Goal: Information Seeking & Learning: Learn about a topic

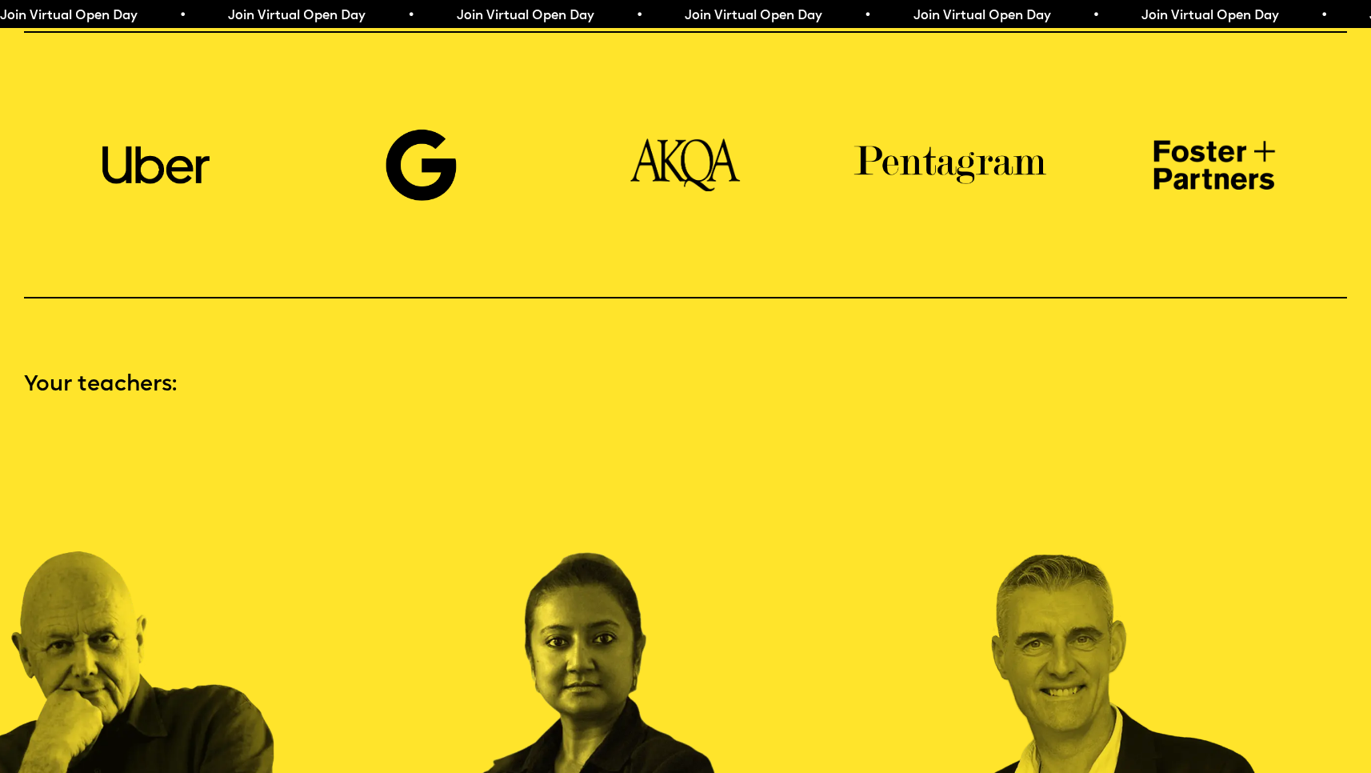
scroll to position [2025, 0]
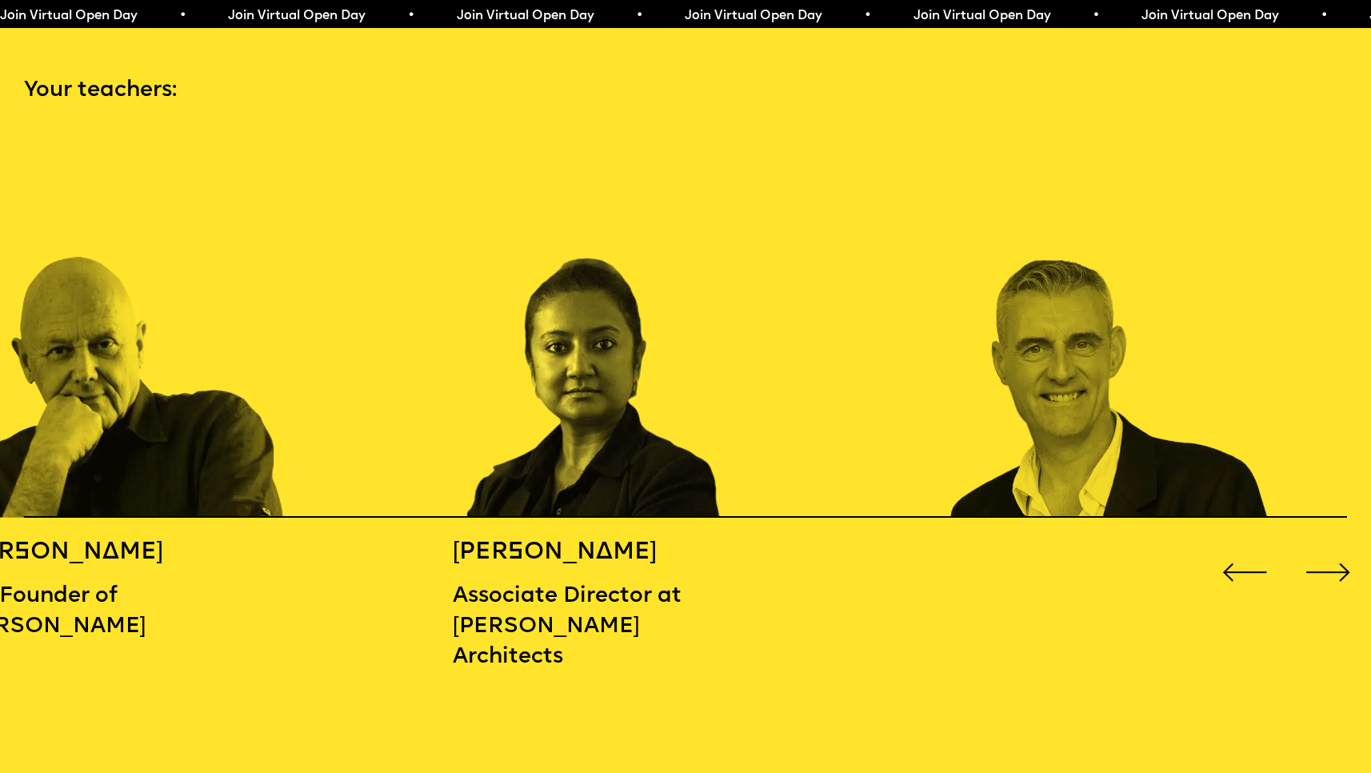
click at [1328, 570] on div "Next slide" at bounding box center [1327, 572] width 55 height 55
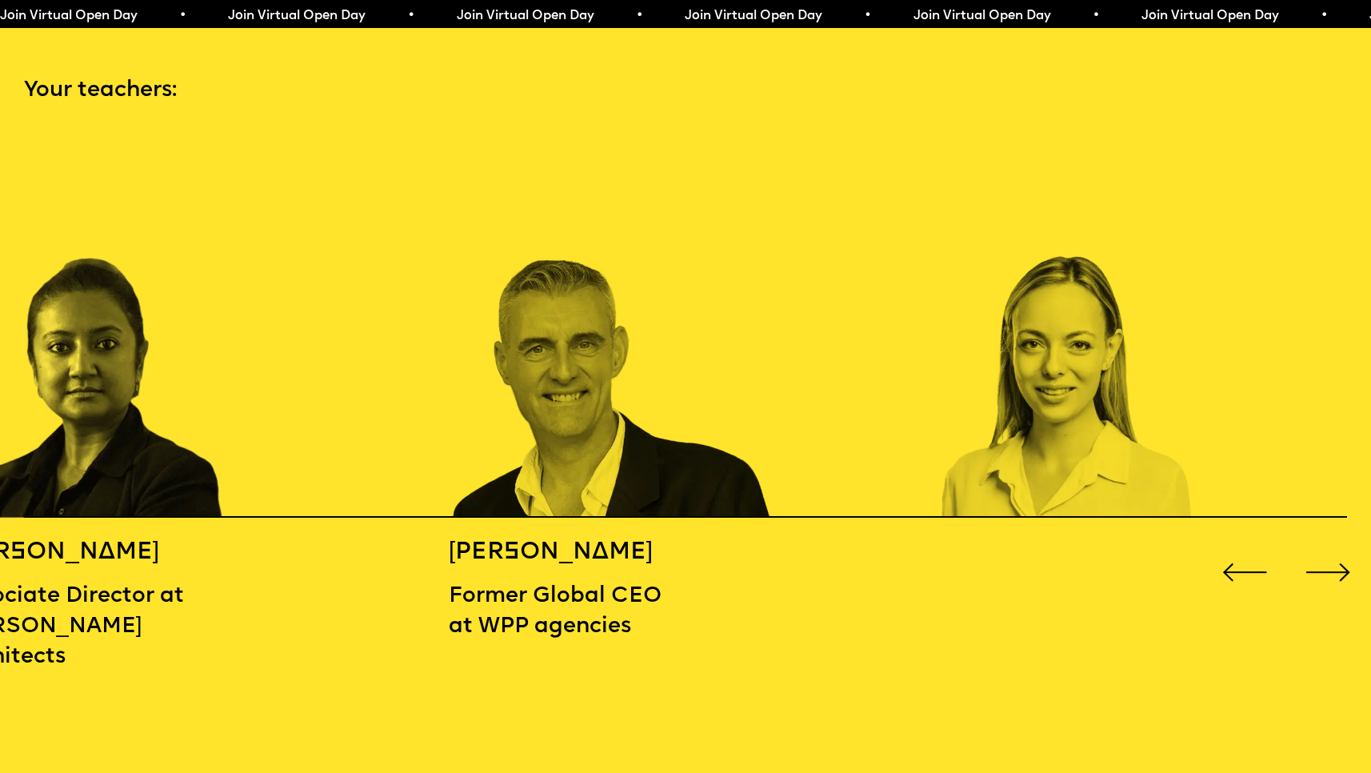
click at [1328, 570] on div "Next slide" at bounding box center [1327, 572] width 55 height 55
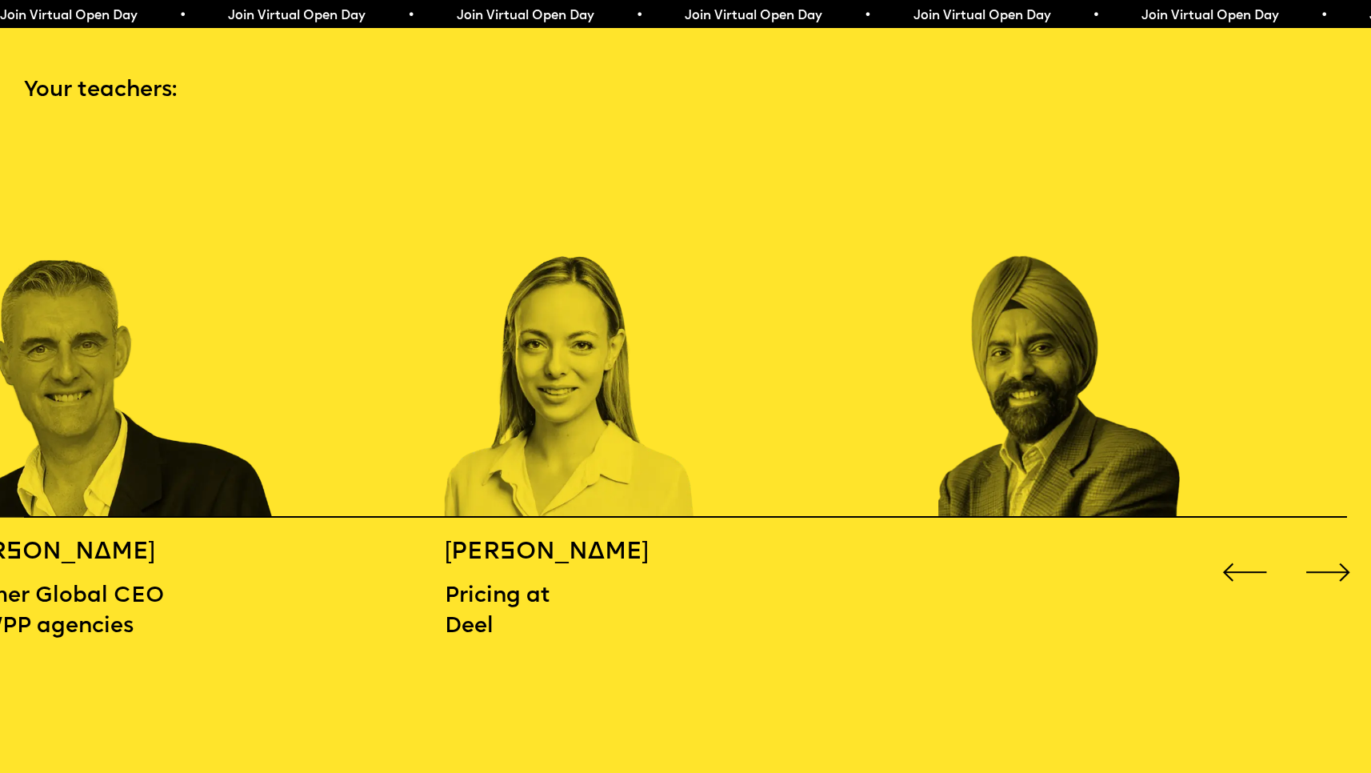
click at [1328, 570] on div "Next slide" at bounding box center [1327, 572] width 55 height 55
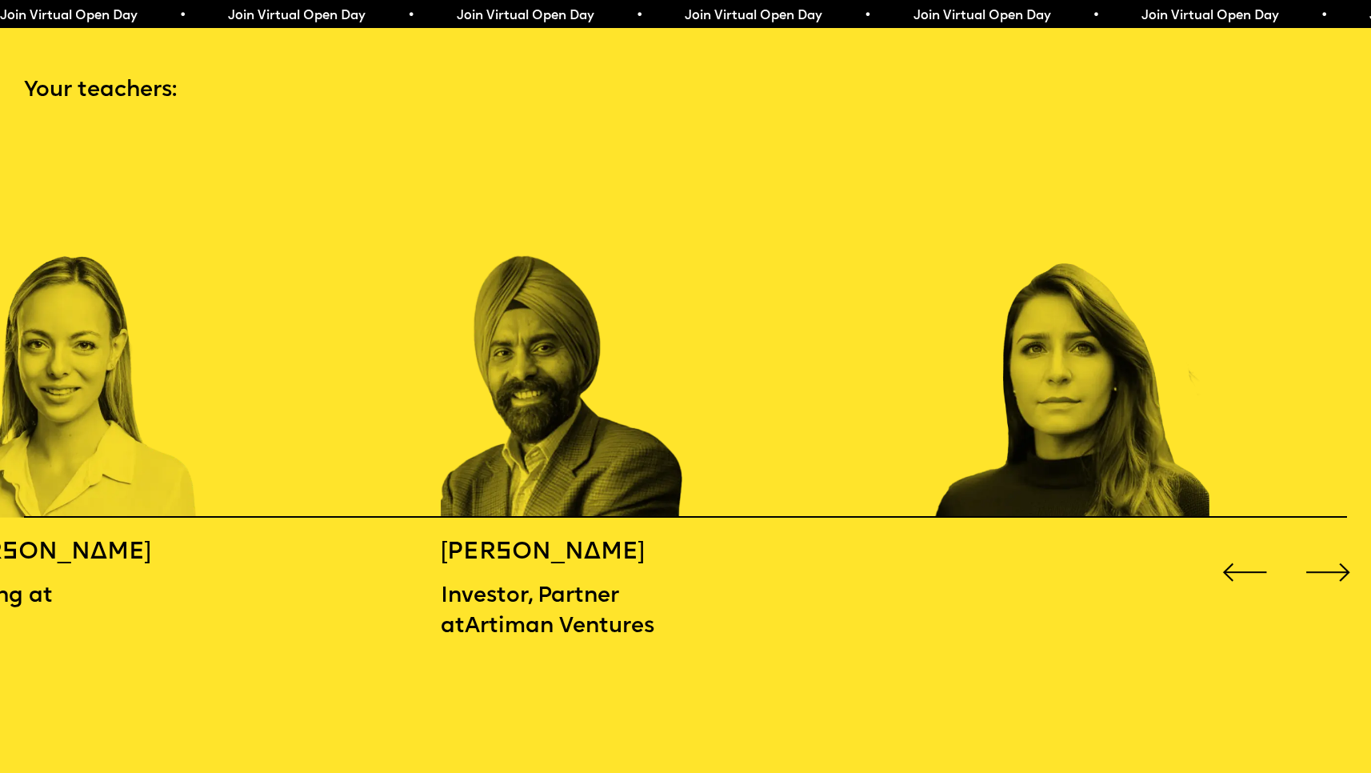
click at [1328, 571] on div "Next slide" at bounding box center [1327, 572] width 55 height 55
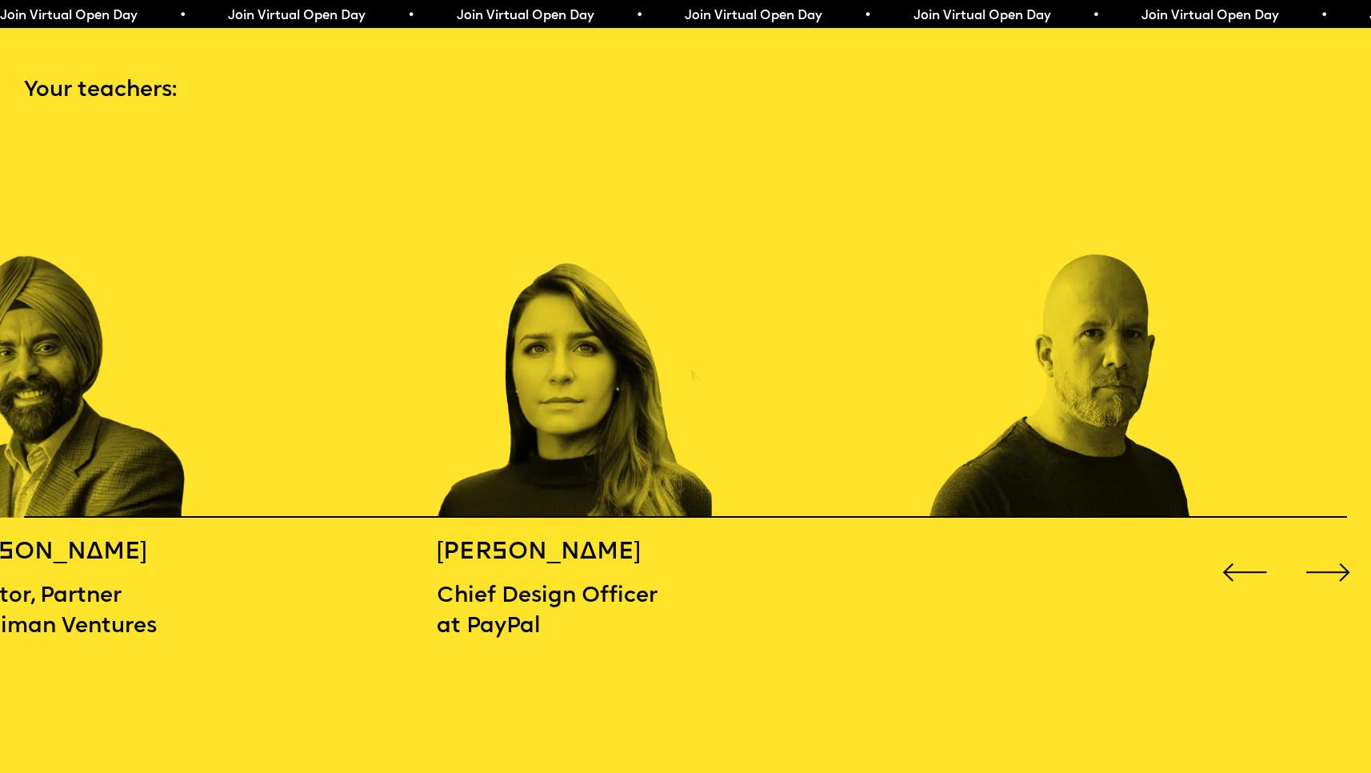
click at [1328, 571] on div "Next slide" at bounding box center [1327, 572] width 55 height 55
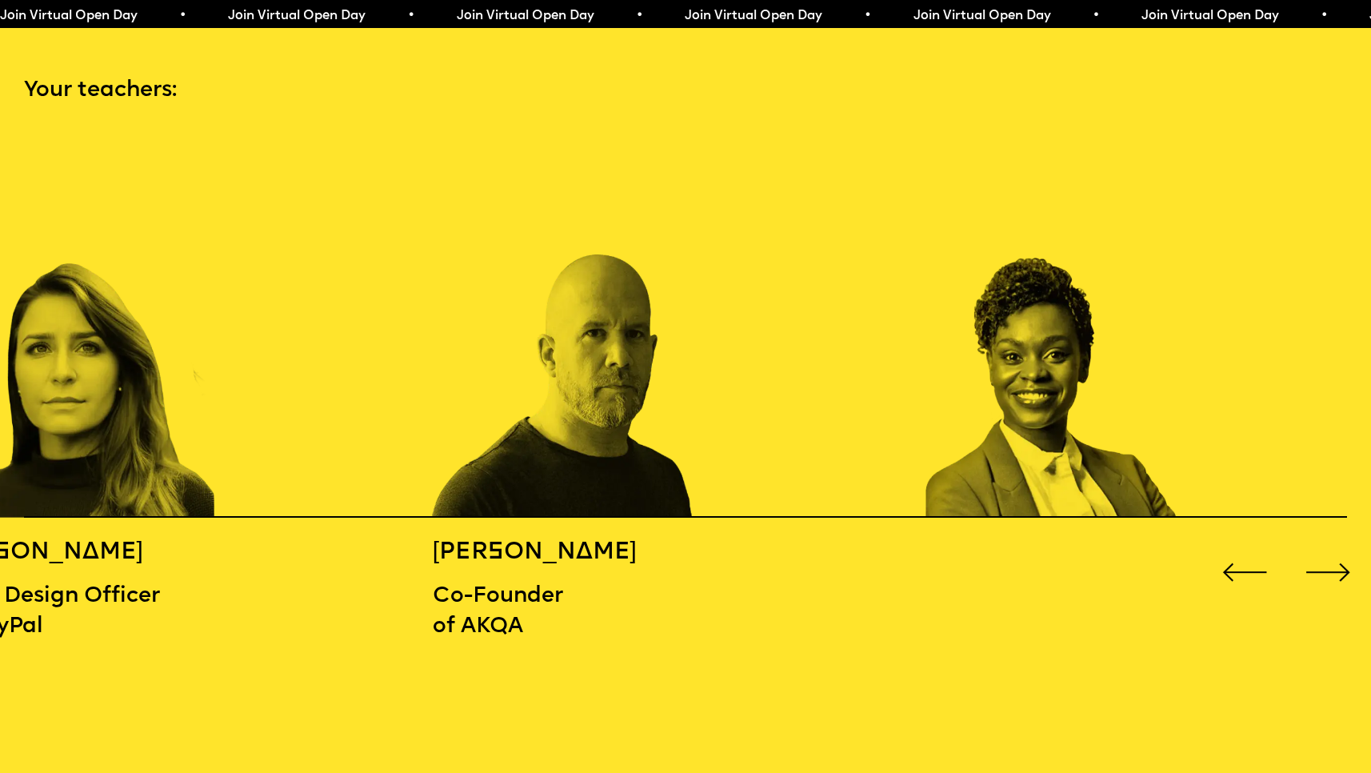
click at [1328, 571] on div "Next slide" at bounding box center [1327, 572] width 55 height 55
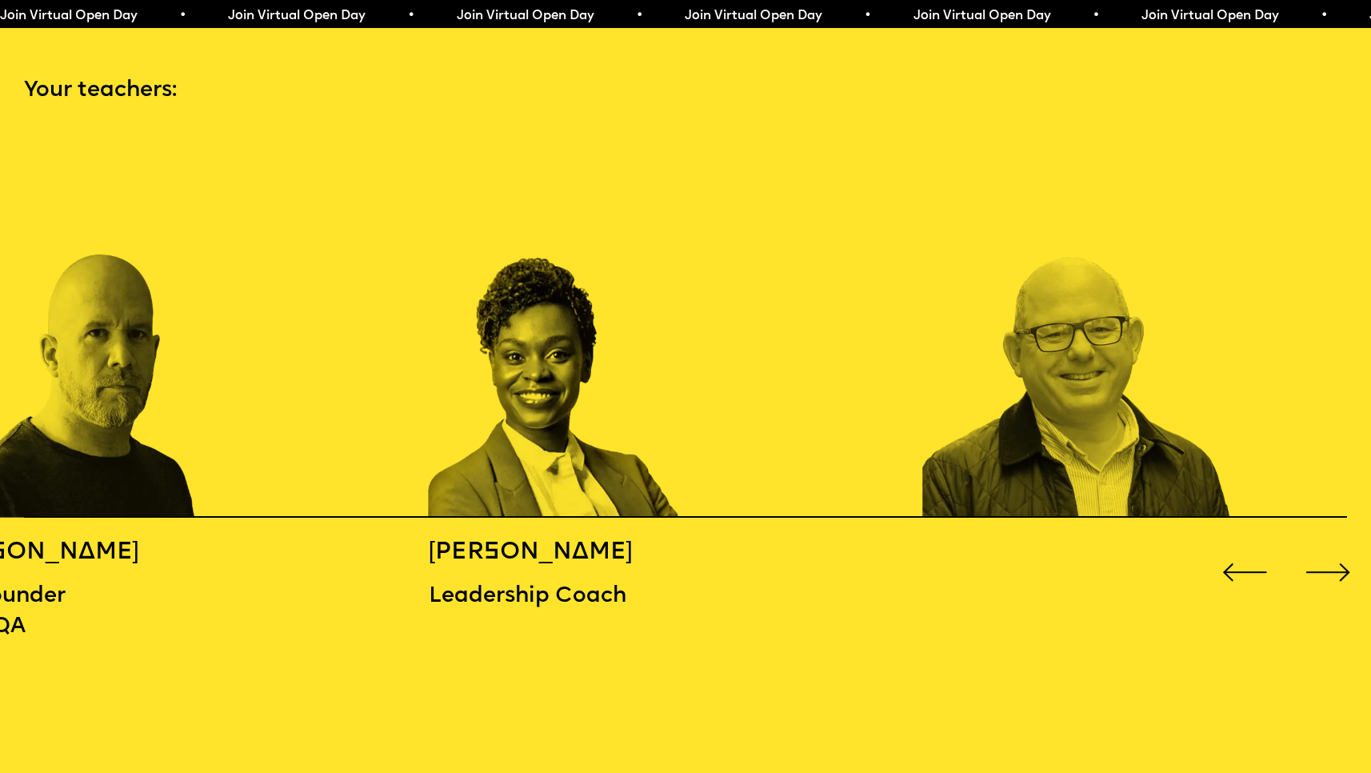
click at [1327, 571] on div "Next slide" at bounding box center [1327, 572] width 55 height 55
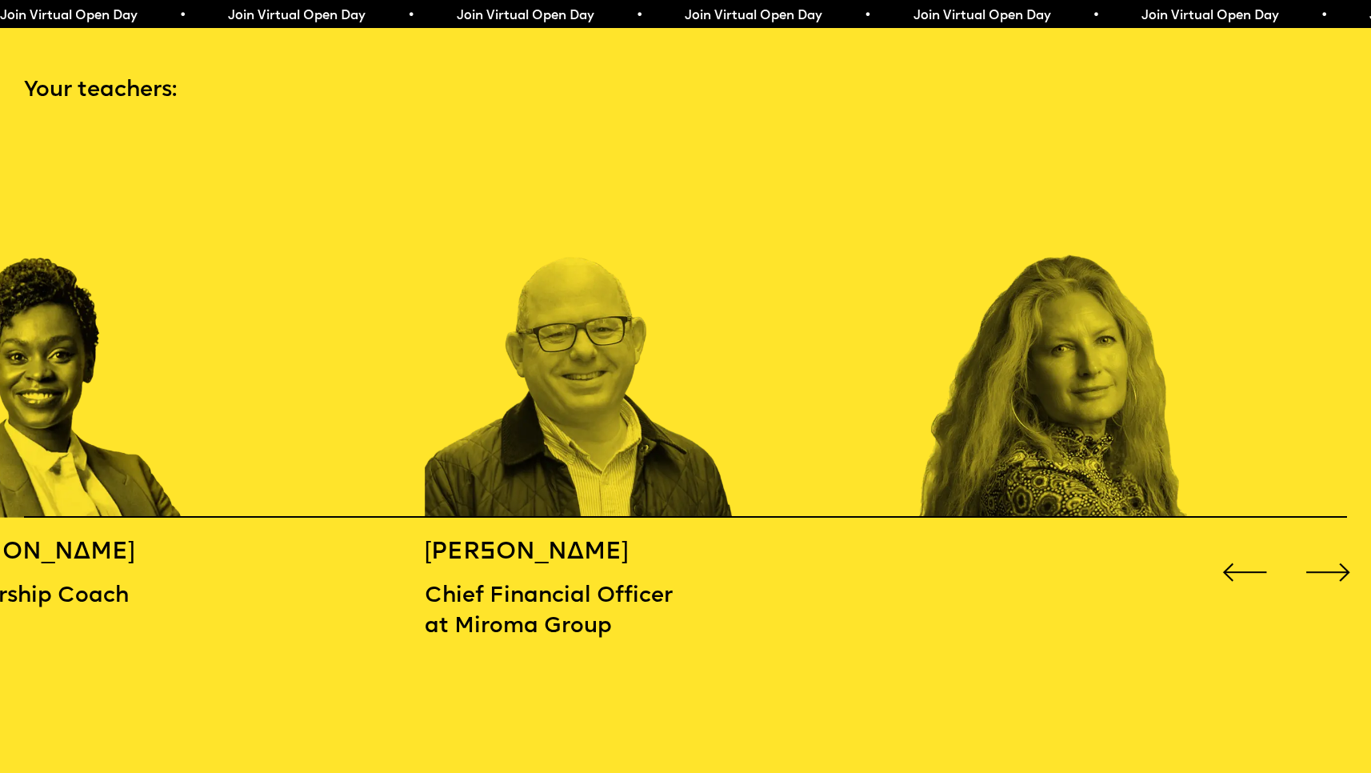
click at [1327, 571] on div "Next slide" at bounding box center [1327, 572] width 55 height 55
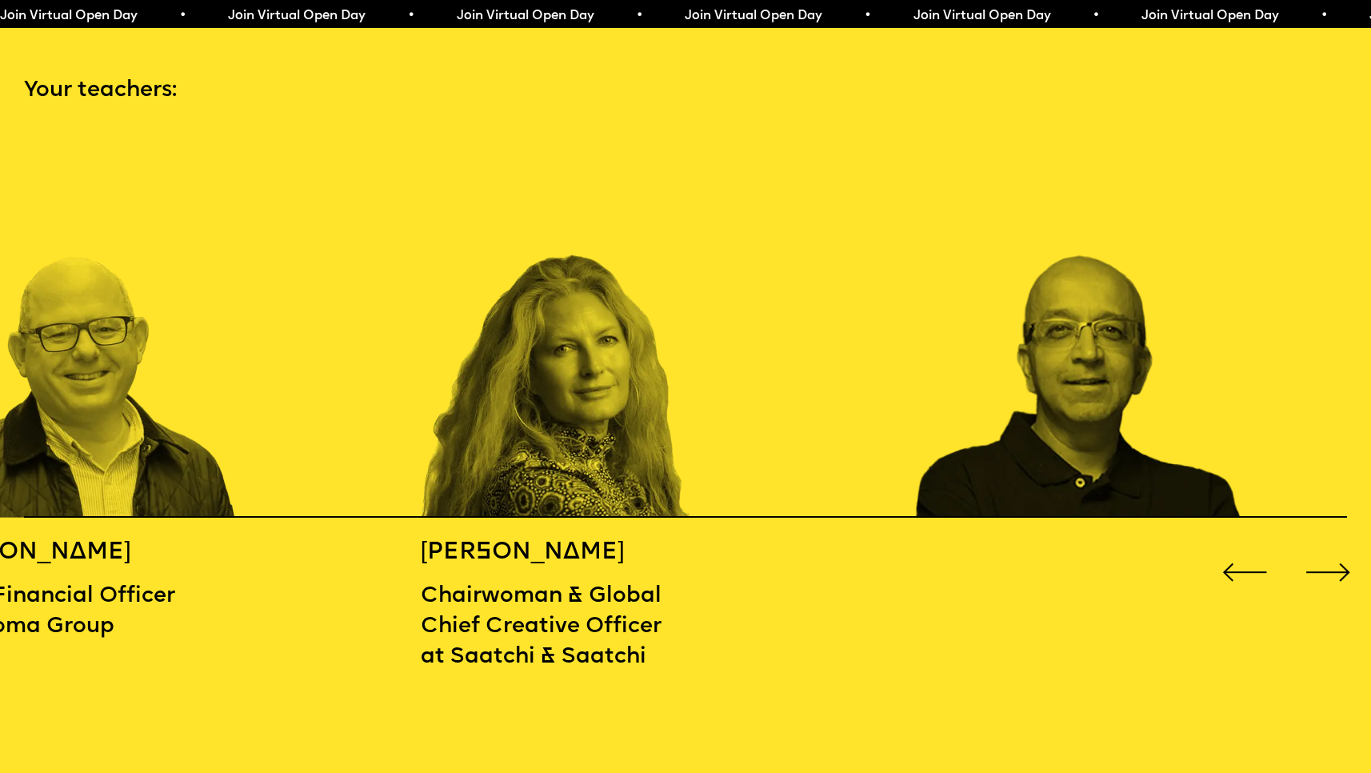
click at [1327, 571] on div "Next slide" at bounding box center [1327, 572] width 55 height 55
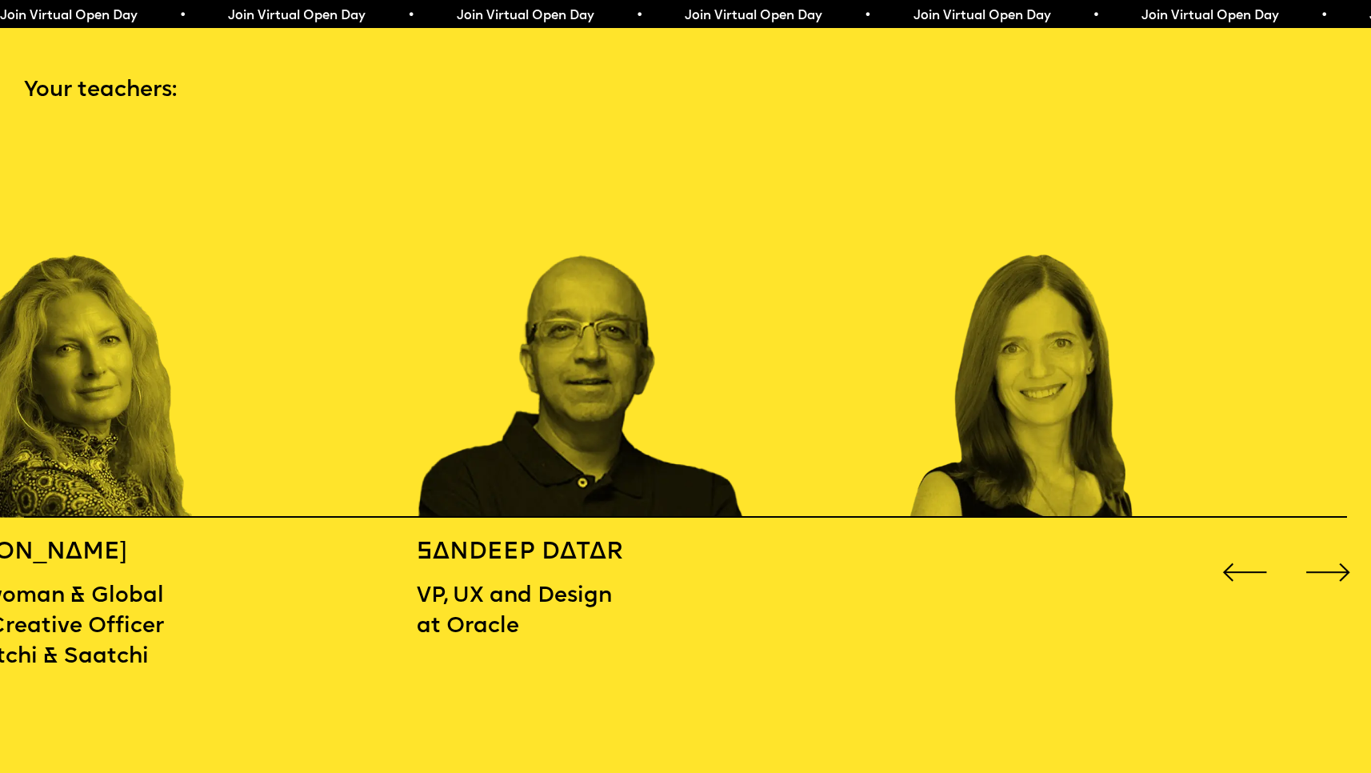
click at [1327, 571] on div "Next slide" at bounding box center [1327, 572] width 55 height 55
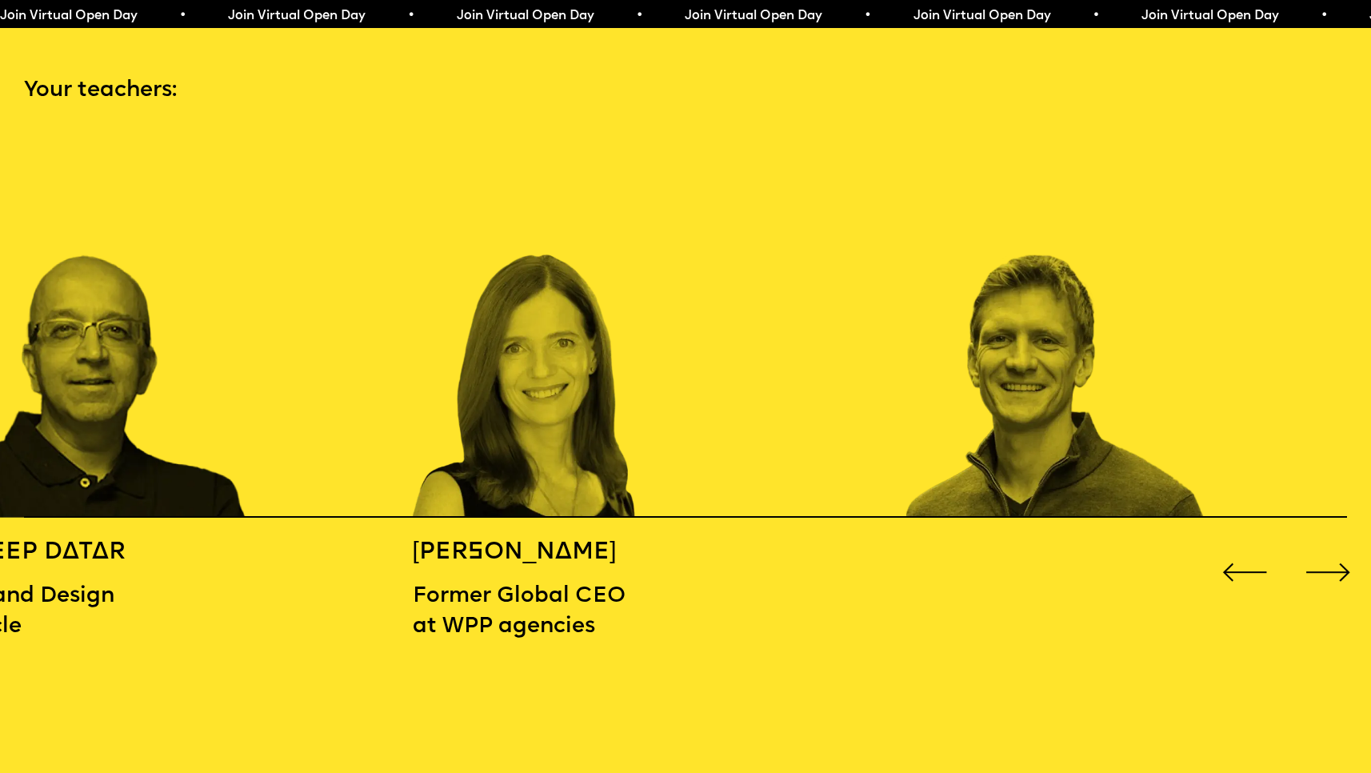
click at [1327, 572] on div "Next slide" at bounding box center [1327, 572] width 55 height 55
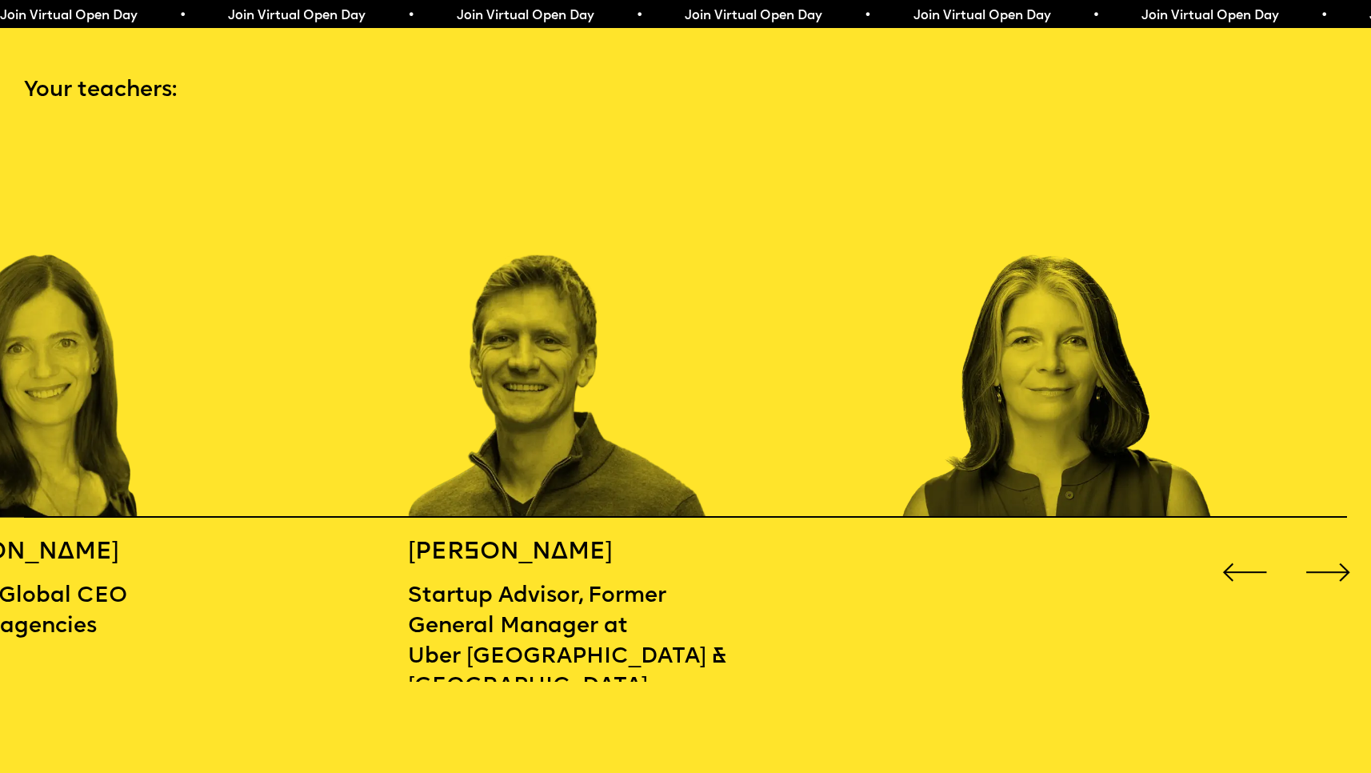
click at [1327, 572] on div "Next slide" at bounding box center [1327, 572] width 55 height 55
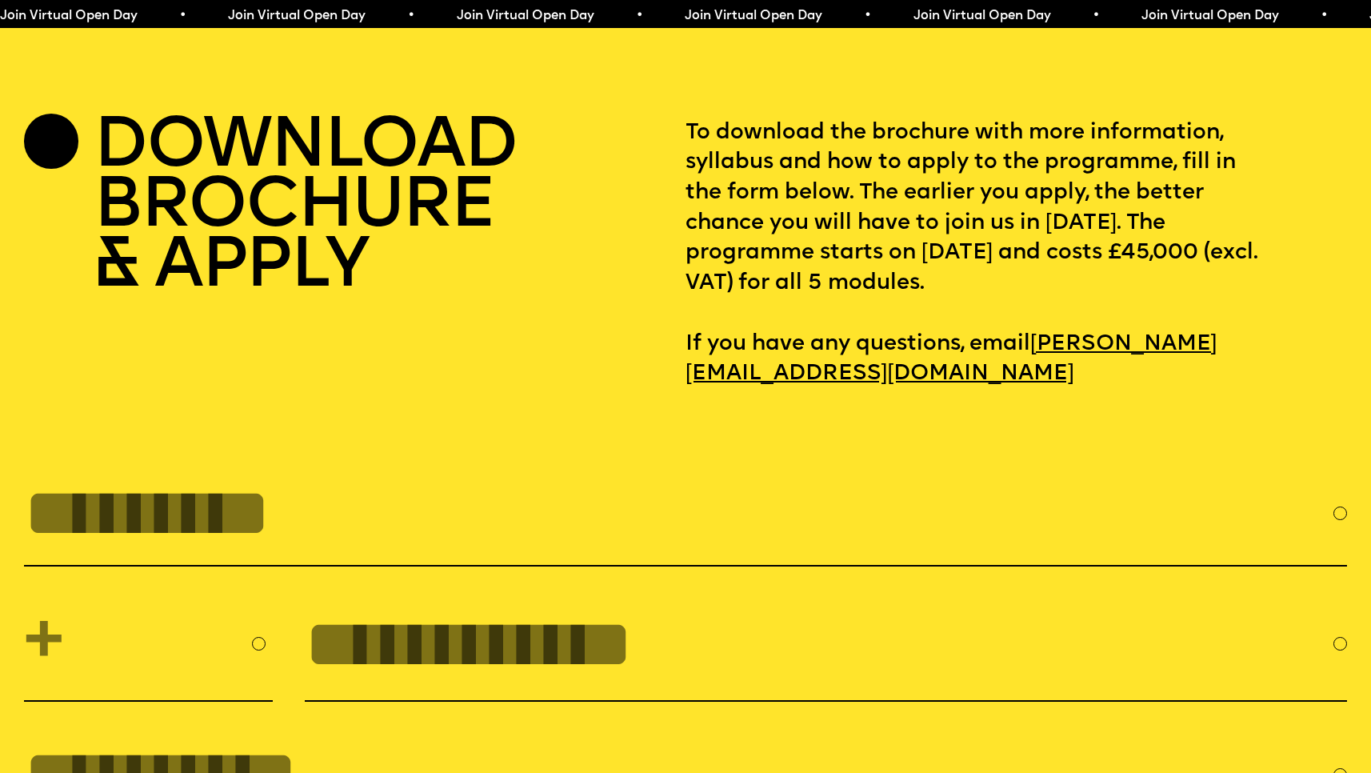
scroll to position [5960, 0]
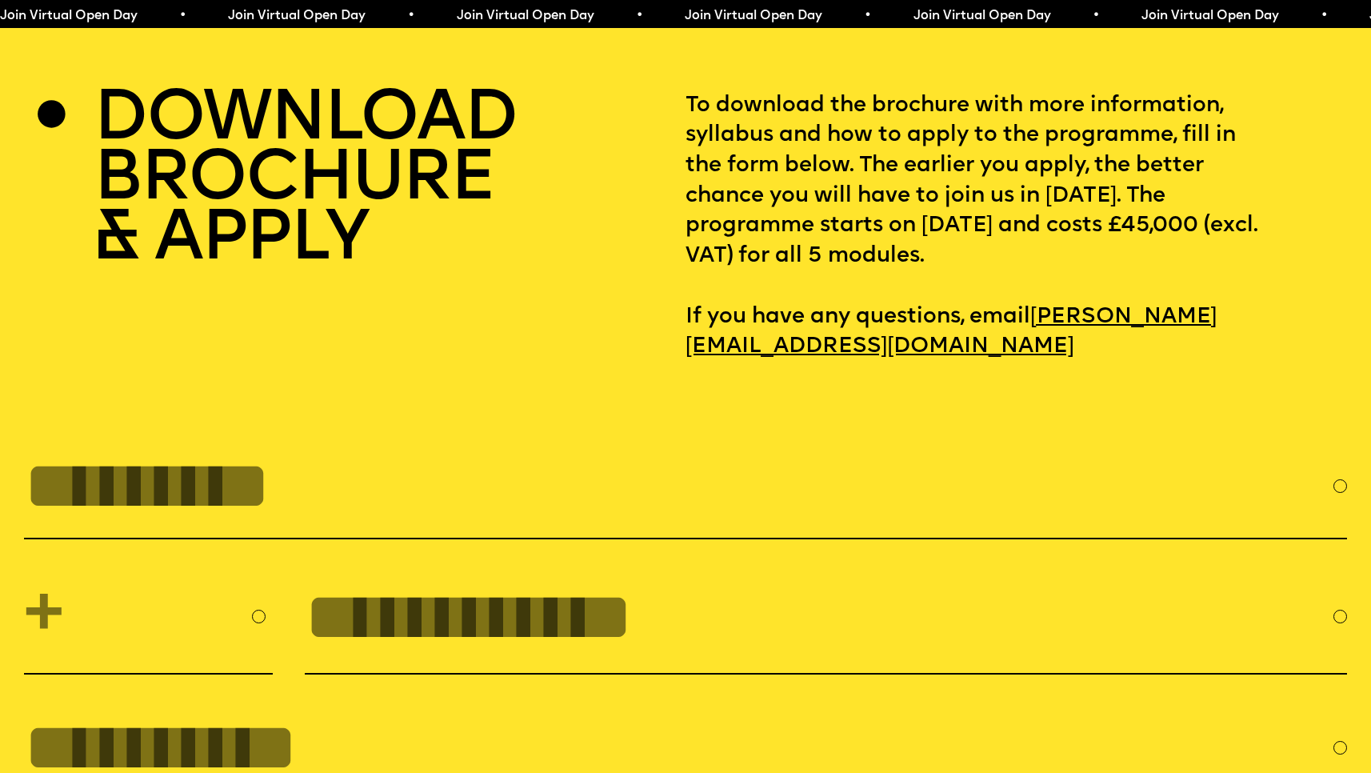
drag, startPoint x: 852, startPoint y: 277, endPoint x: 1077, endPoint y: 295, distance: 225.5
click at [1077, 295] on p "To download the brochure with more information, syllabus and how to apply to th…" at bounding box center [1015, 226] width 661 height 271
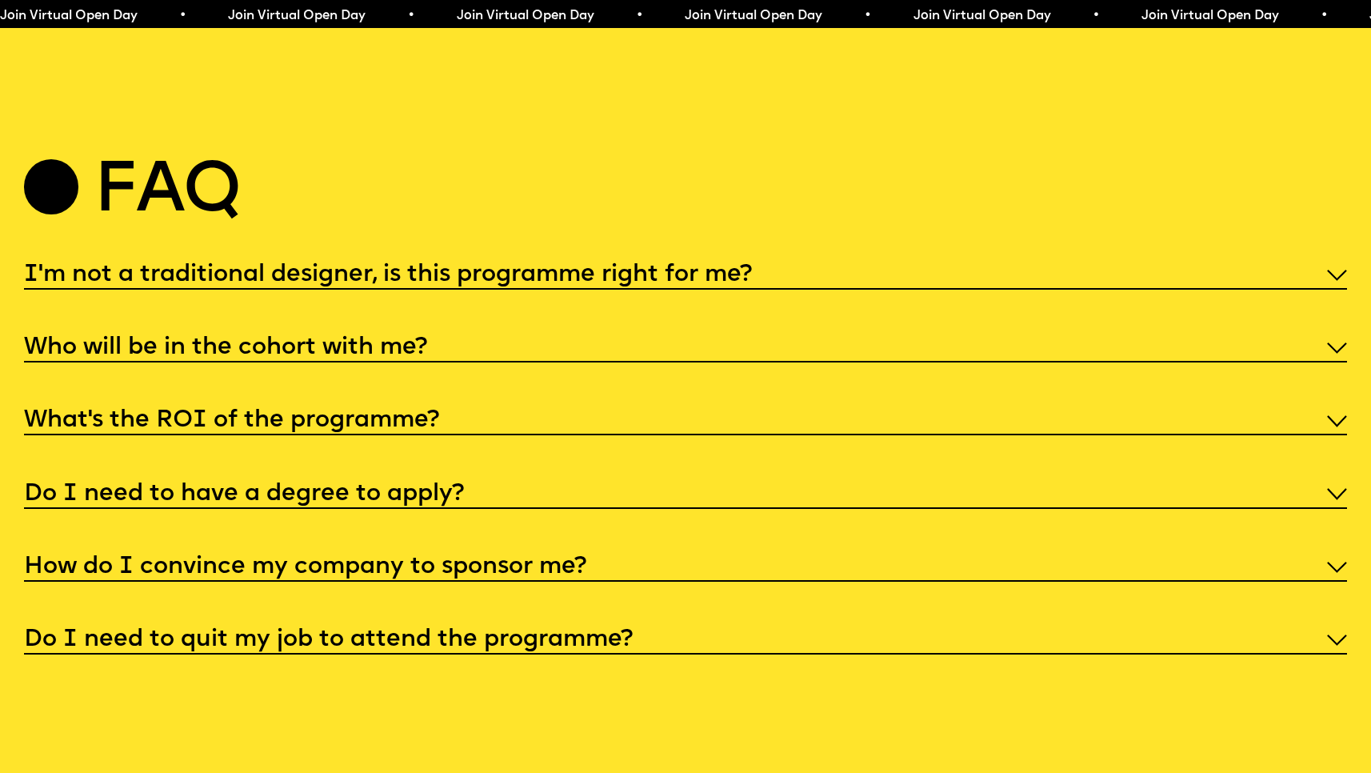
scroll to position [7021, 0]
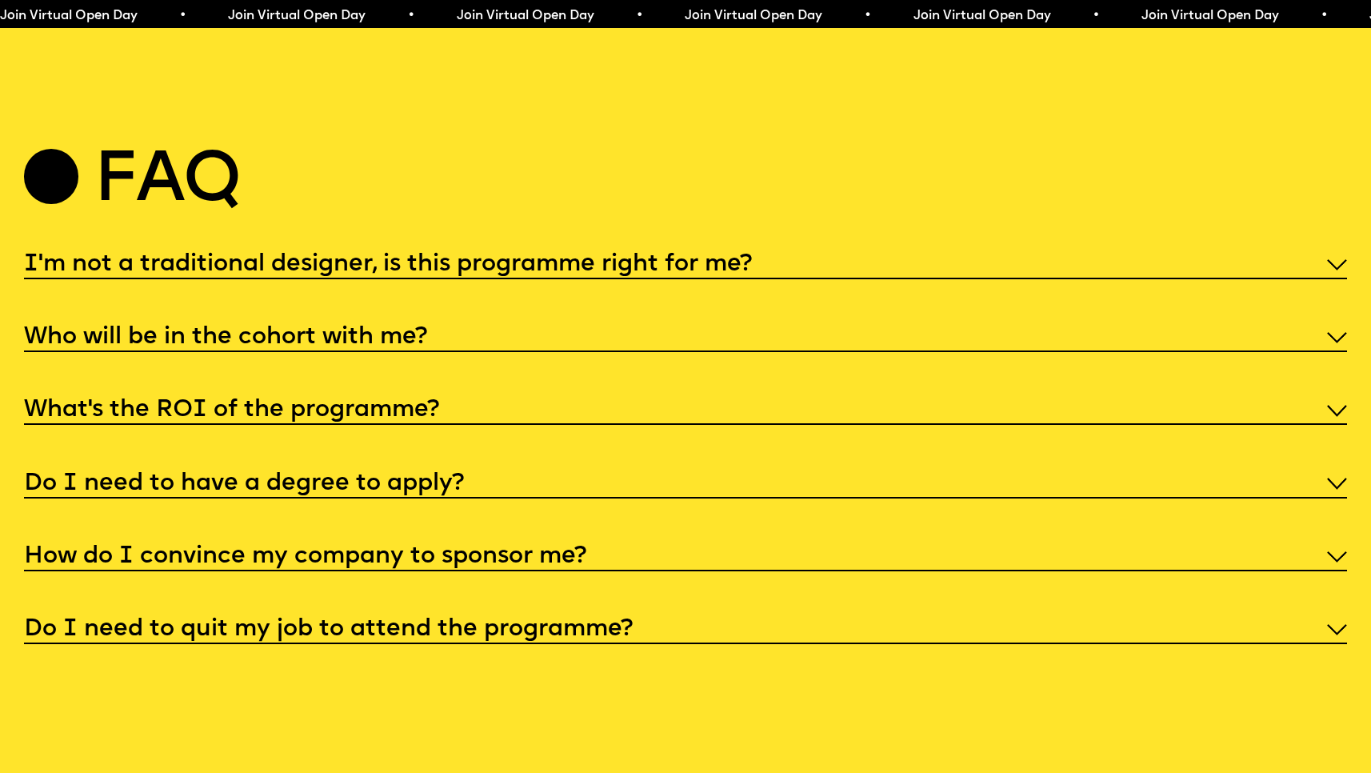
click at [665, 273] on h5 "I'm not a traditional designer, is this programme right for me?" at bounding box center [388, 265] width 728 height 16
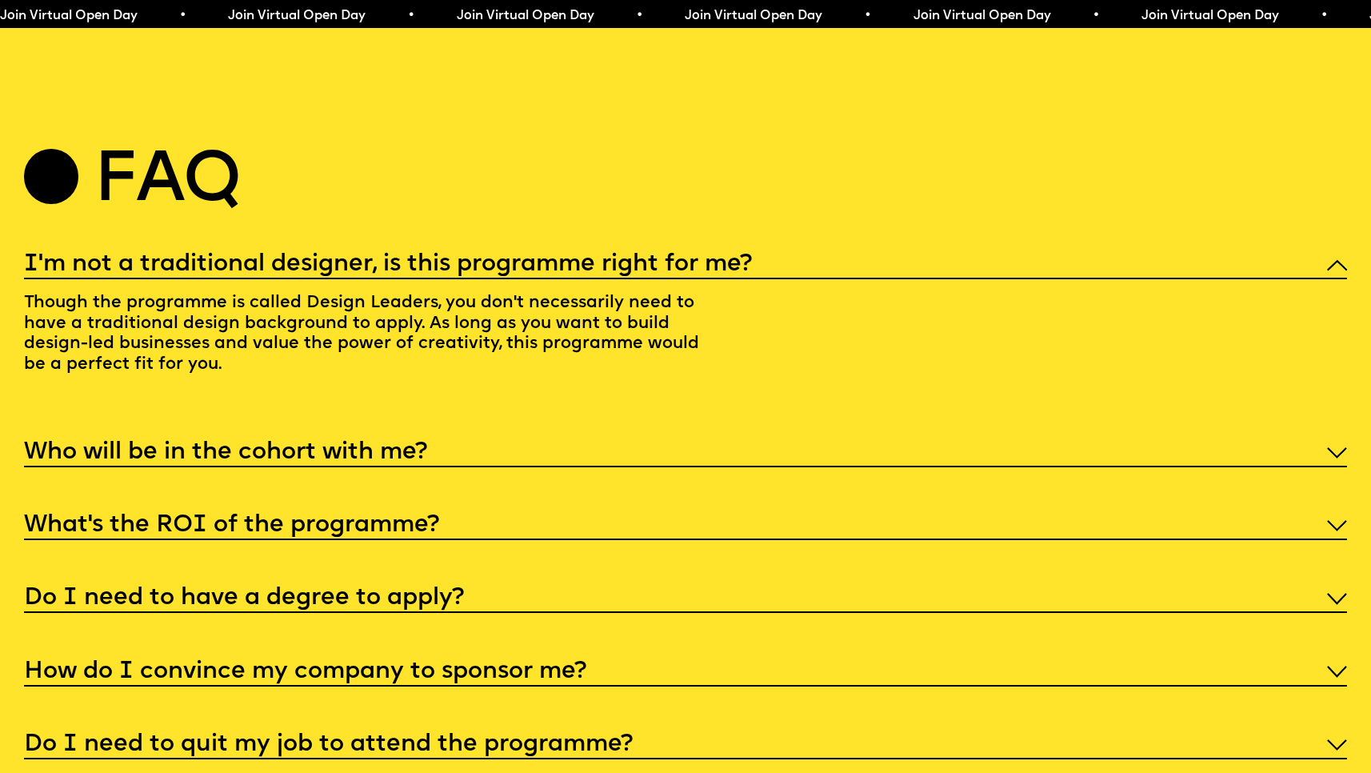
click at [665, 273] on h5 "I'm not a traditional designer, is this programme right for me?" at bounding box center [388, 265] width 728 height 16
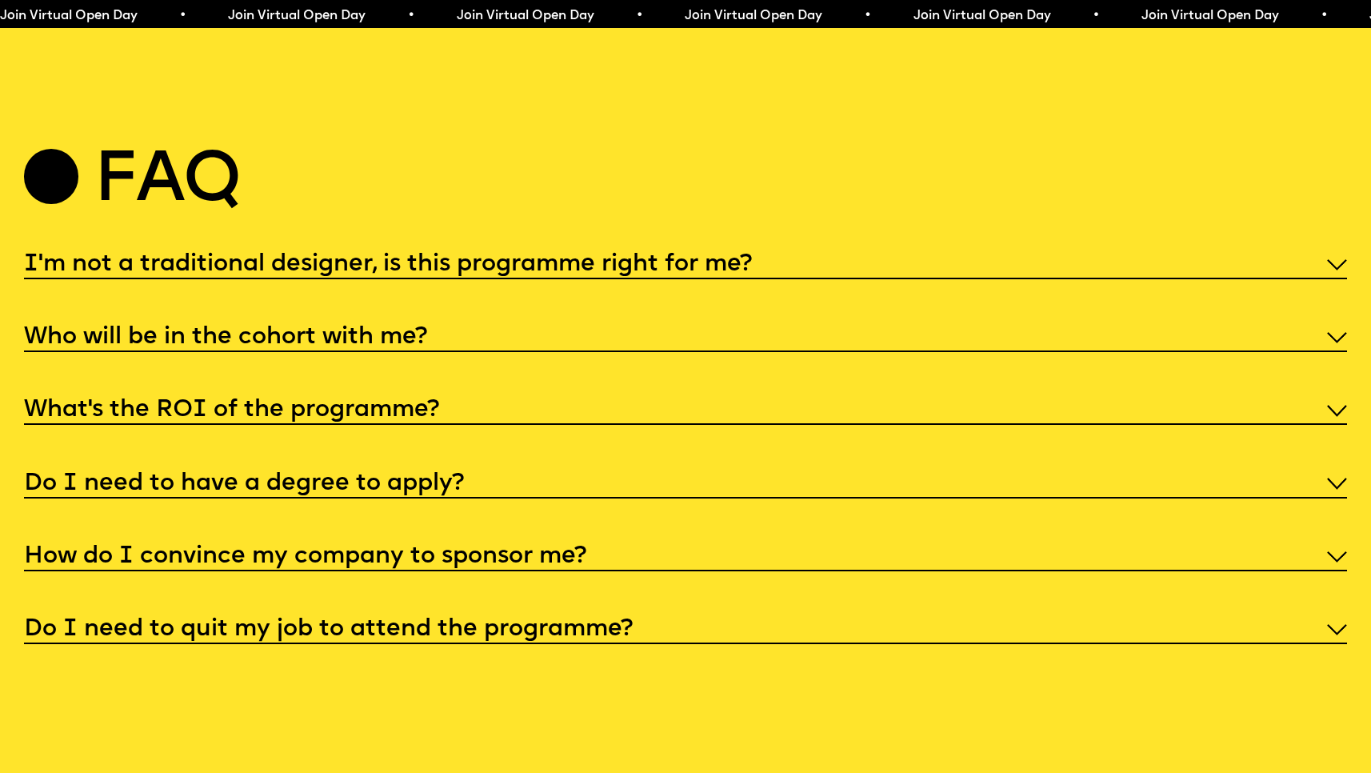
click at [573, 352] on div "Who will be in the cohort with me?" at bounding box center [686, 336] width 1324 height 32
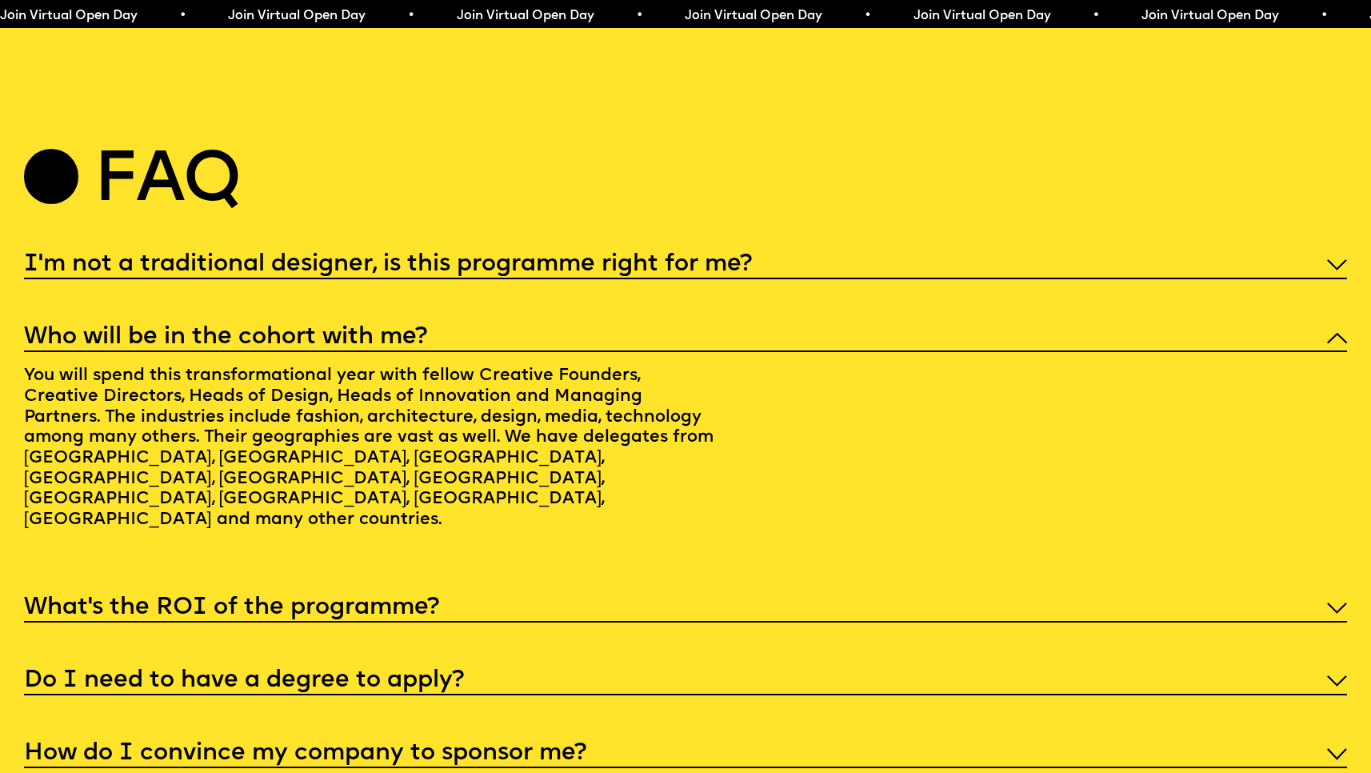
click at [576, 352] on div "Who will be in the cohort with me?" at bounding box center [686, 336] width 1324 height 32
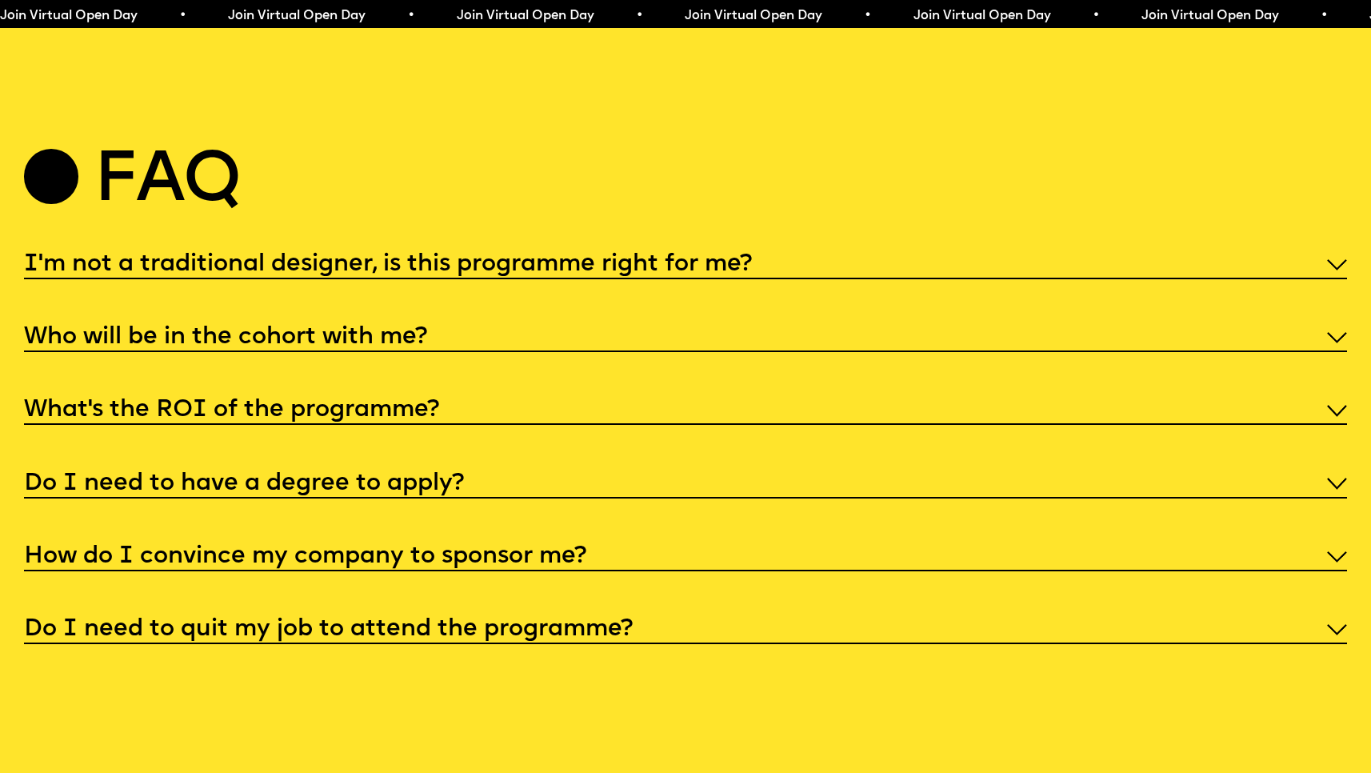
click at [541, 425] on div "What’s the ROI of the programme?" at bounding box center [686, 410] width 1324 height 32
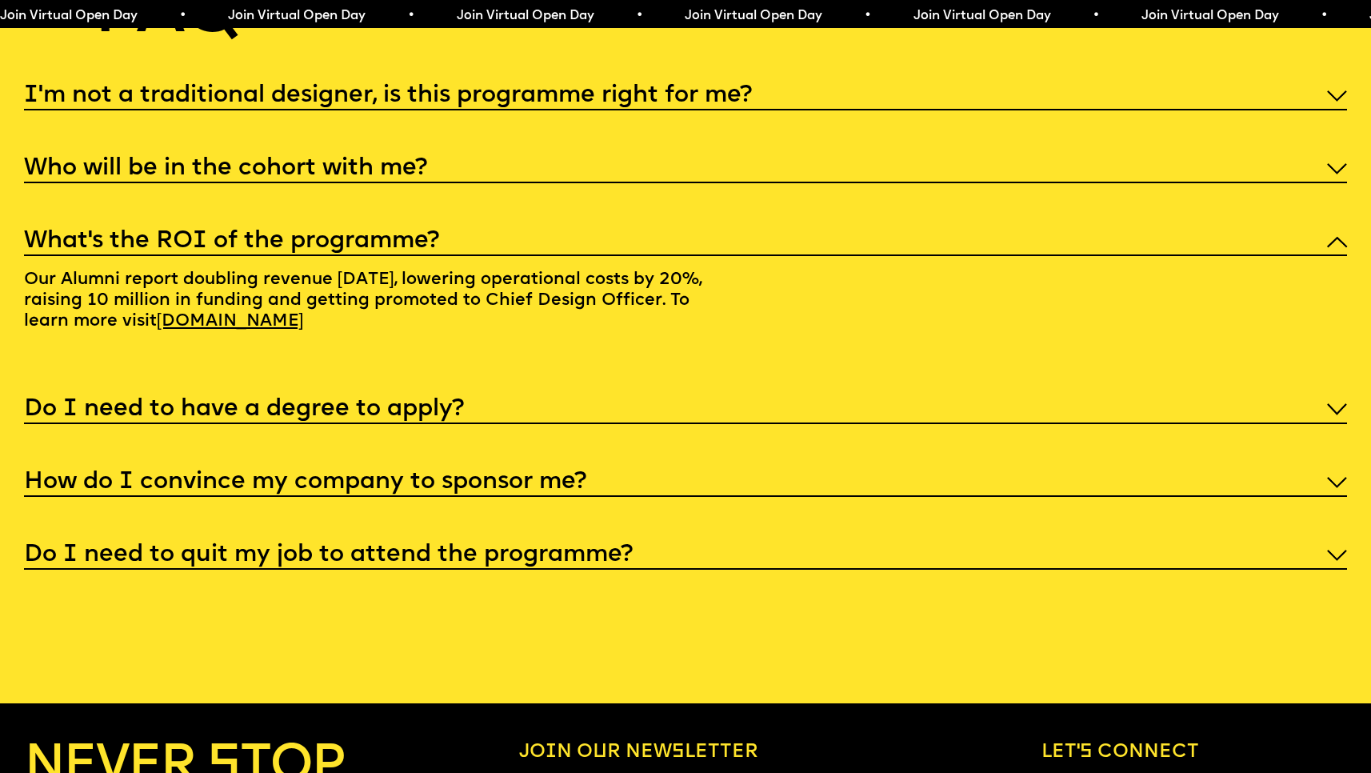
scroll to position [7277, 0]
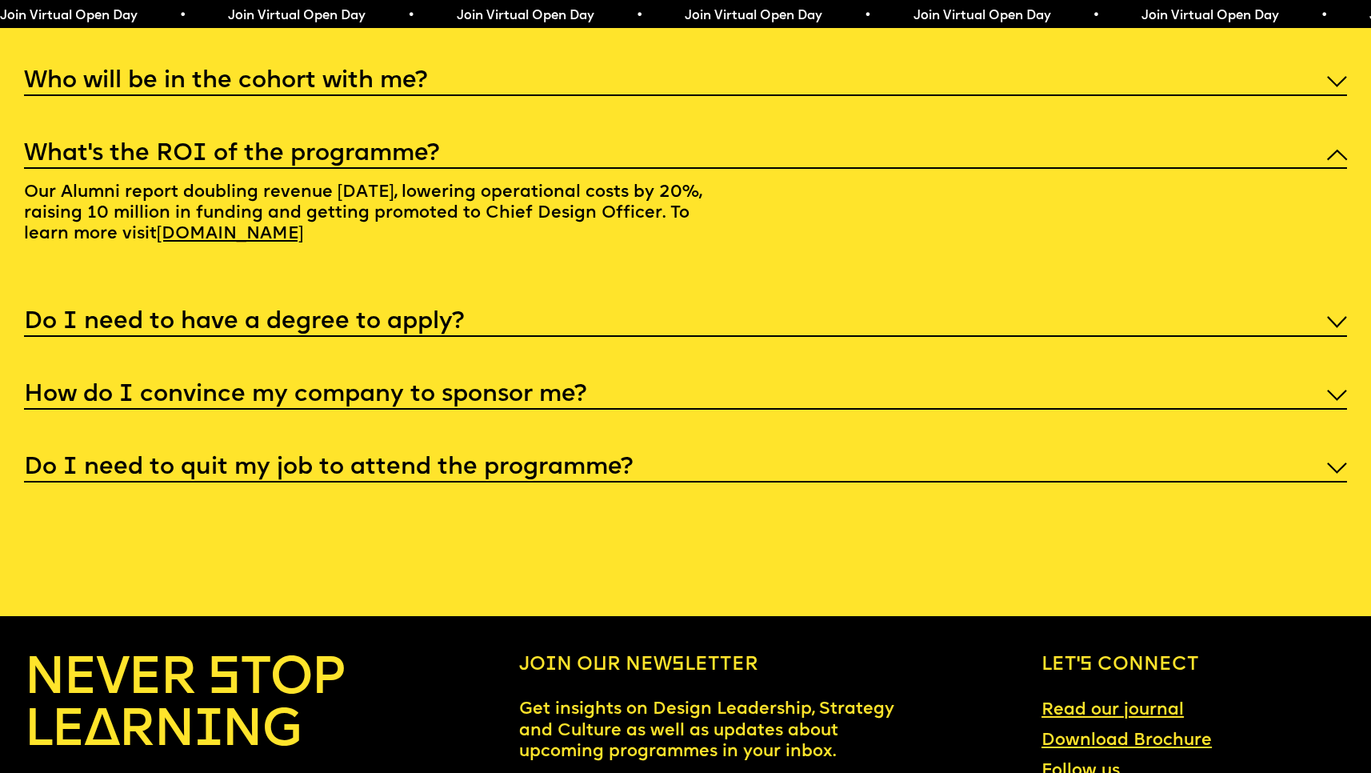
click at [540, 337] on div "Do I need to have a degree to apply?" at bounding box center [686, 321] width 1324 height 32
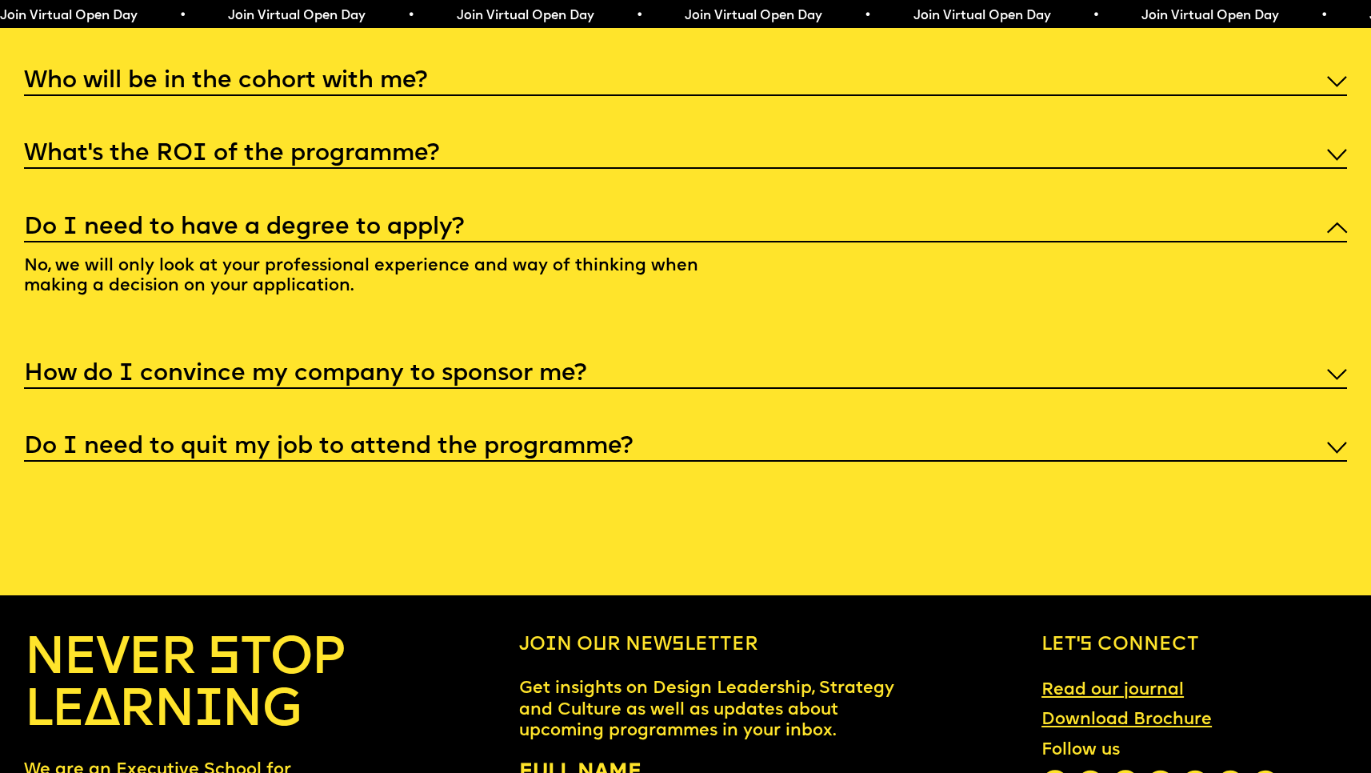
click at [526, 382] on h5 "How do I convince my company to sponsor me?" at bounding box center [305, 374] width 562 height 16
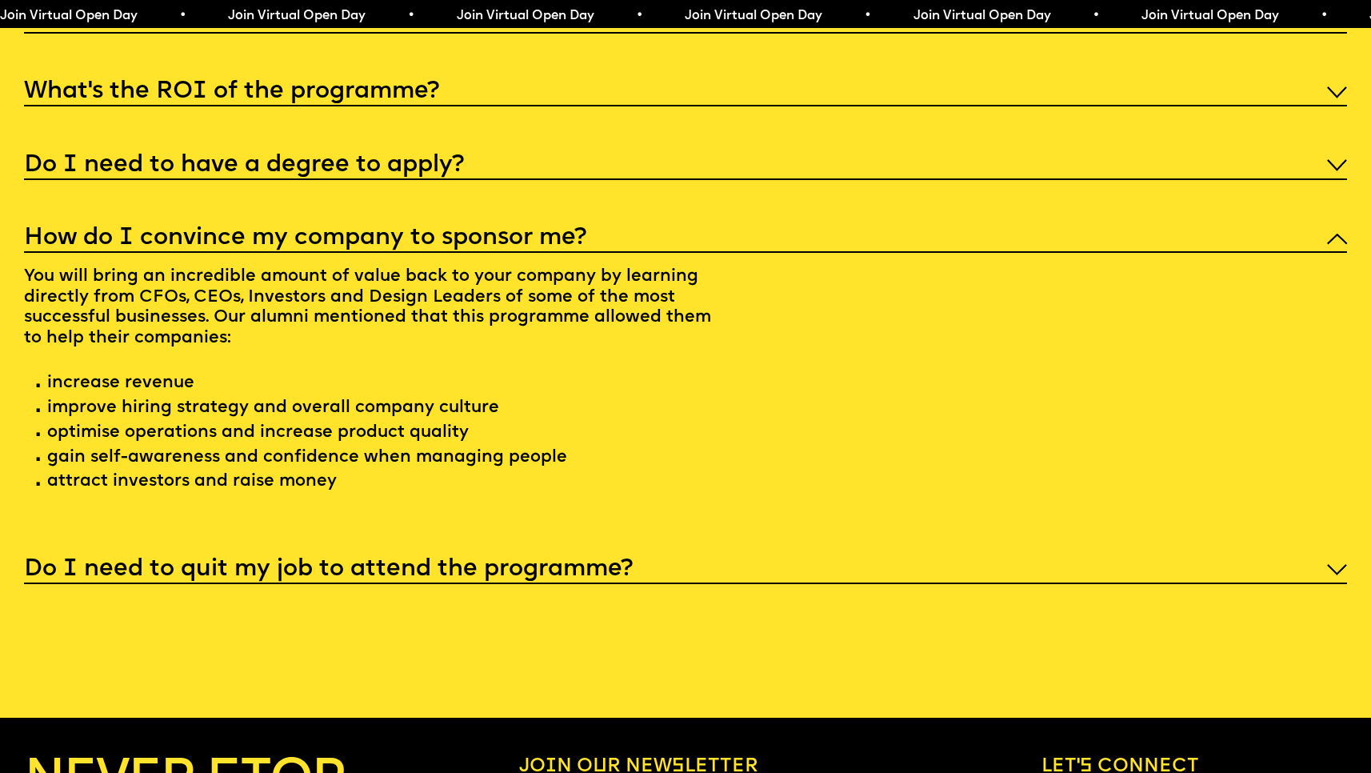
scroll to position [7466, 0]
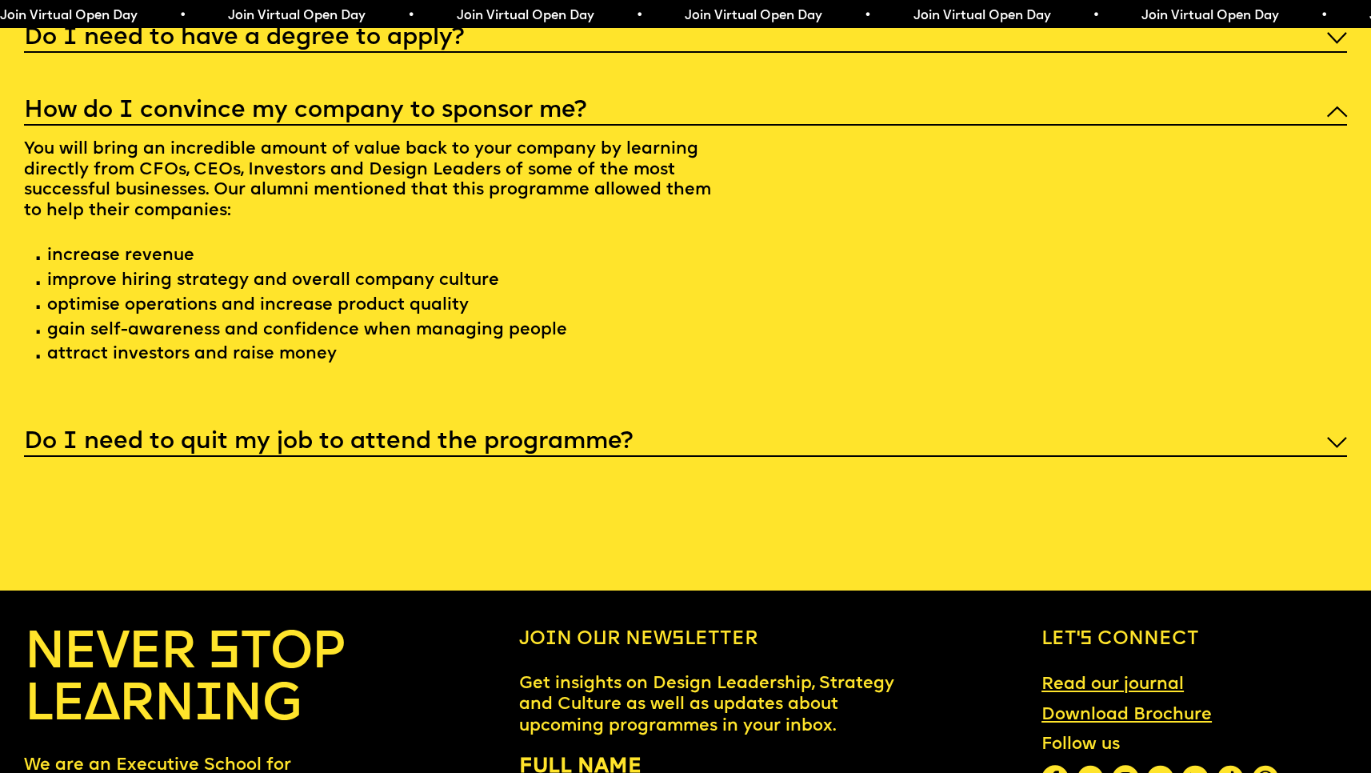
click at [565, 450] on h5 "Do I need to quit my job to attend the programme?" at bounding box center [328, 442] width 609 height 16
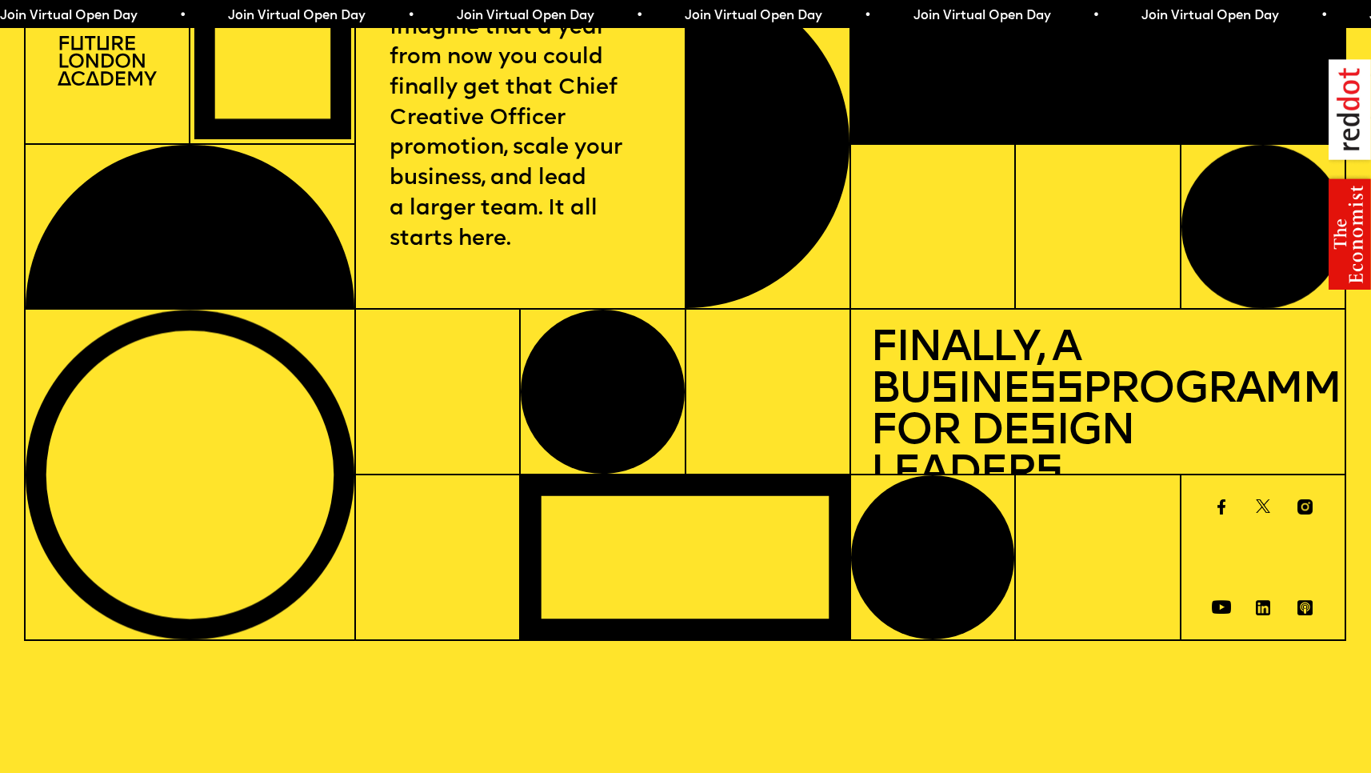
scroll to position [0, 0]
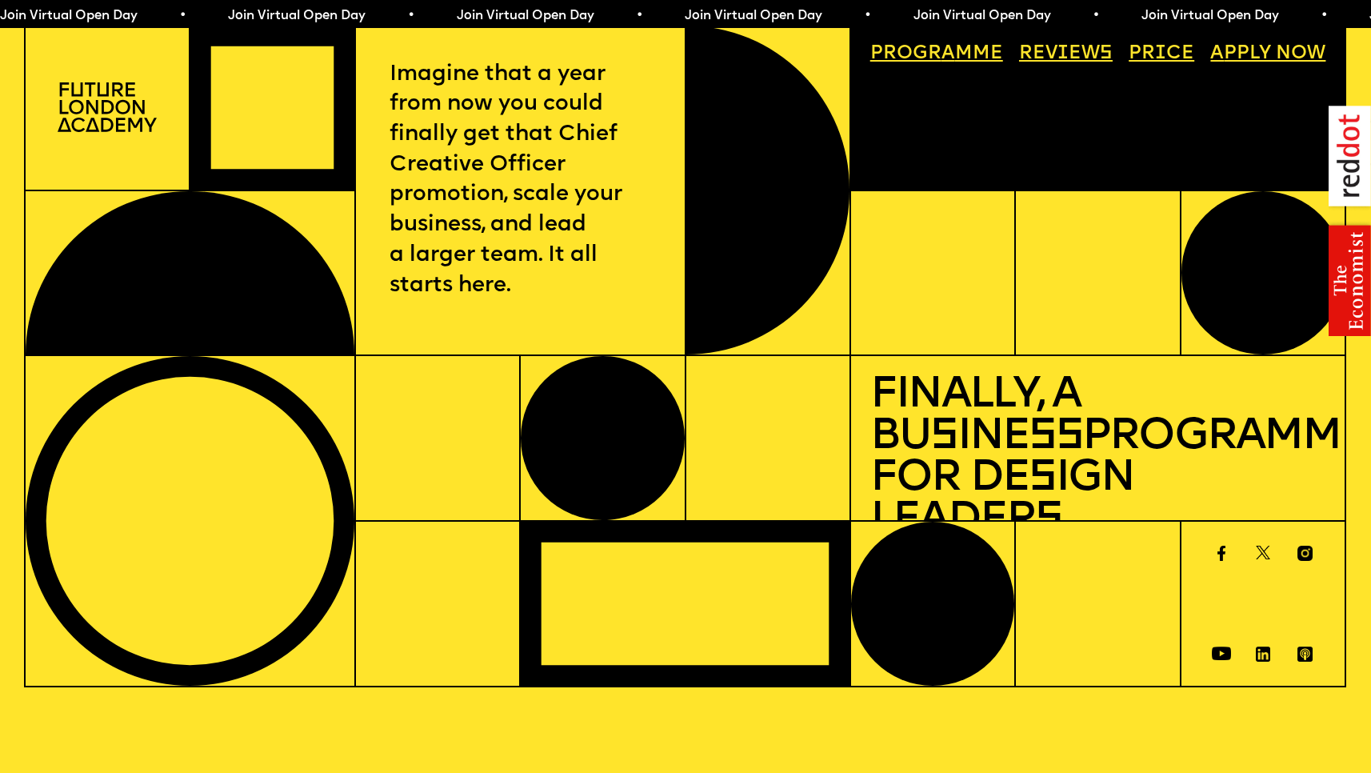
click at [1179, 56] on link "Price" at bounding box center [1161, 54] width 85 height 38
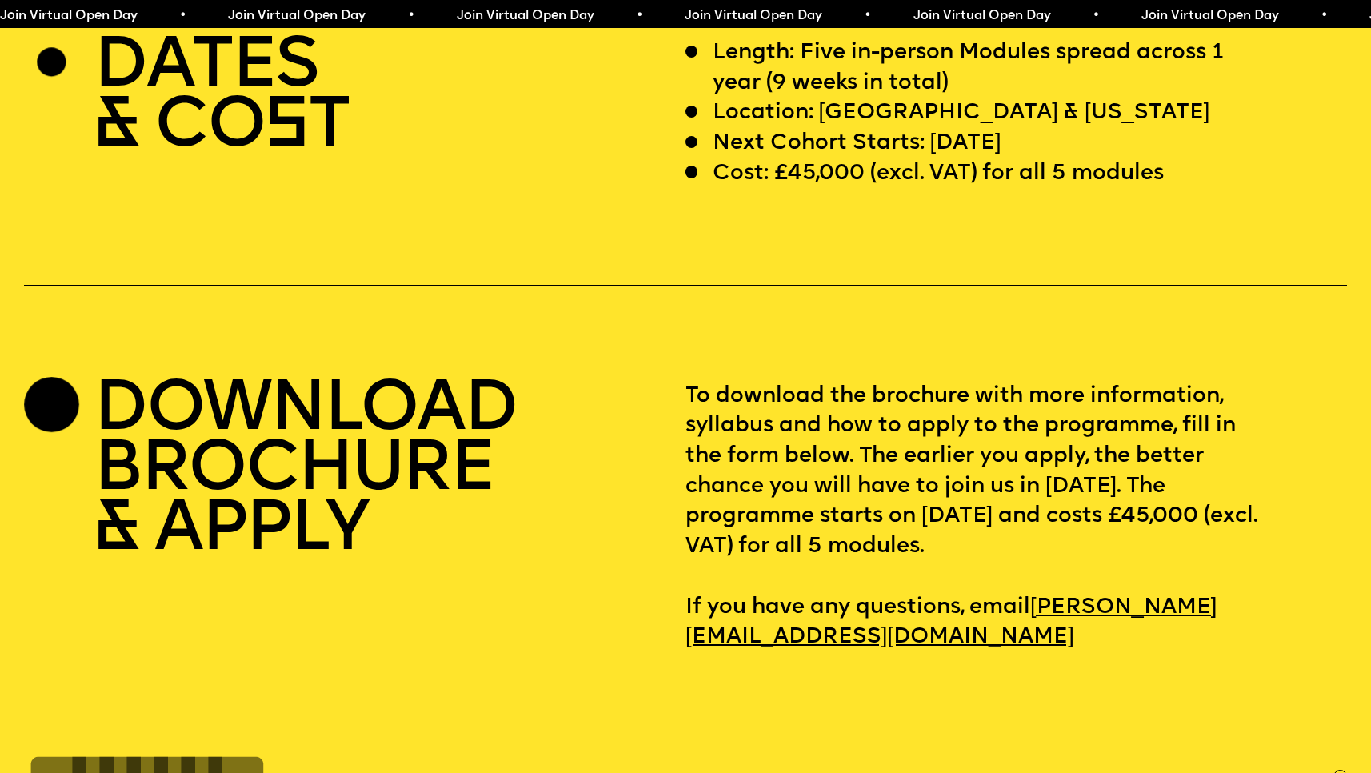
scroll to position [5681, 0]
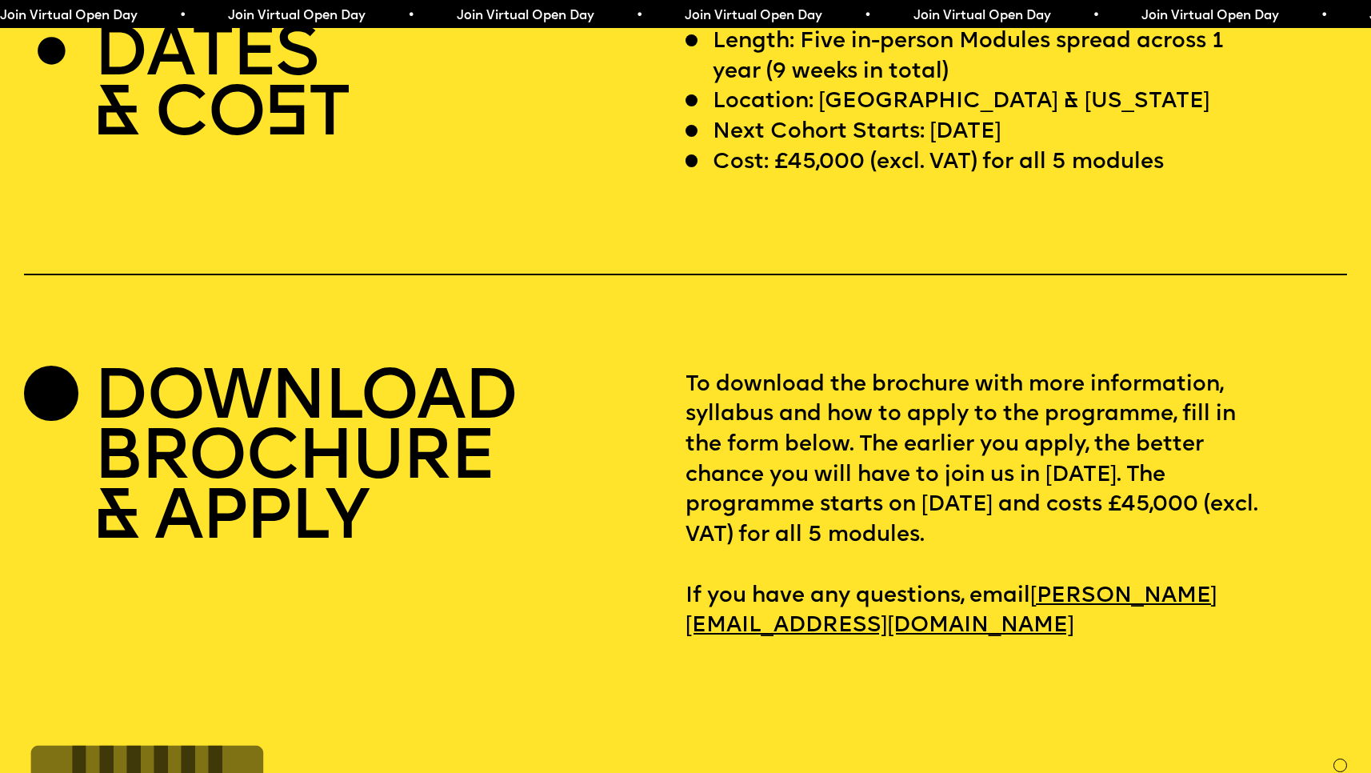
click at [855, 67] on section "DATES & CO S T Length: Five in-person Modules spread across 1 year (9 weeks in …" at bounding box center [685, 298] width 1371 height 685
click at [844, 18] on span "Join Virtual Open Day • Join Virtual Open Day • Join Virtual Open Day • Join Vi…" at bounding box center [554, 16] width 1141 height 13
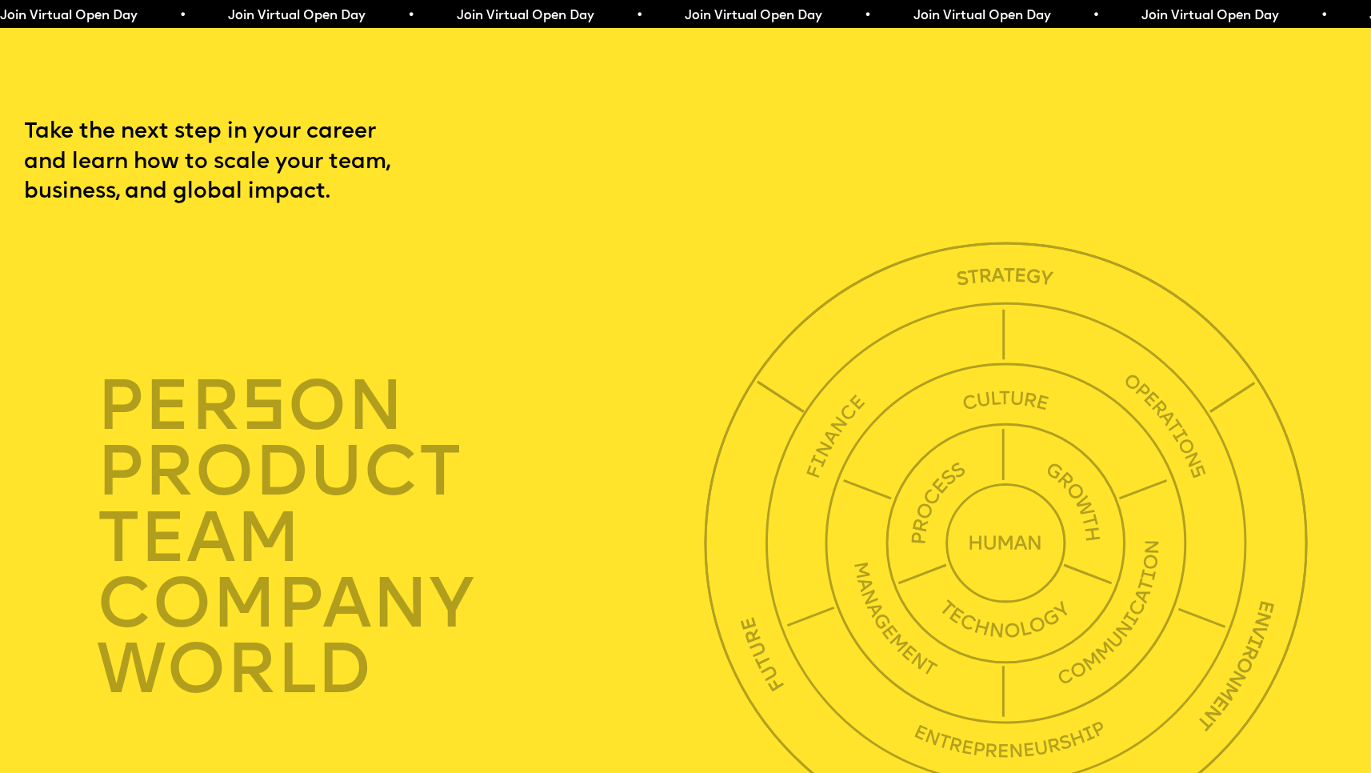
scroll to position [4584, 0]
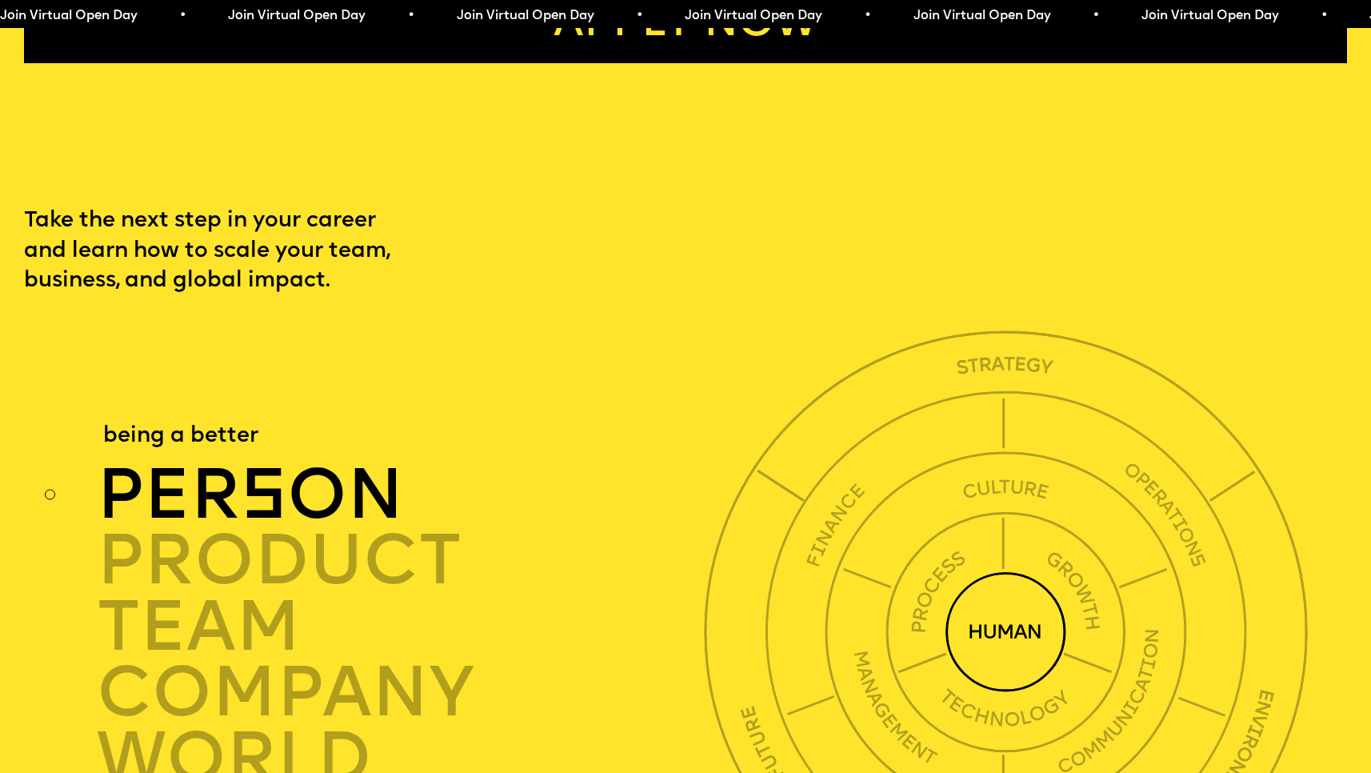
click at [241, 528] on div "per s on" at bounding box center [405, 495] width 617 height 66
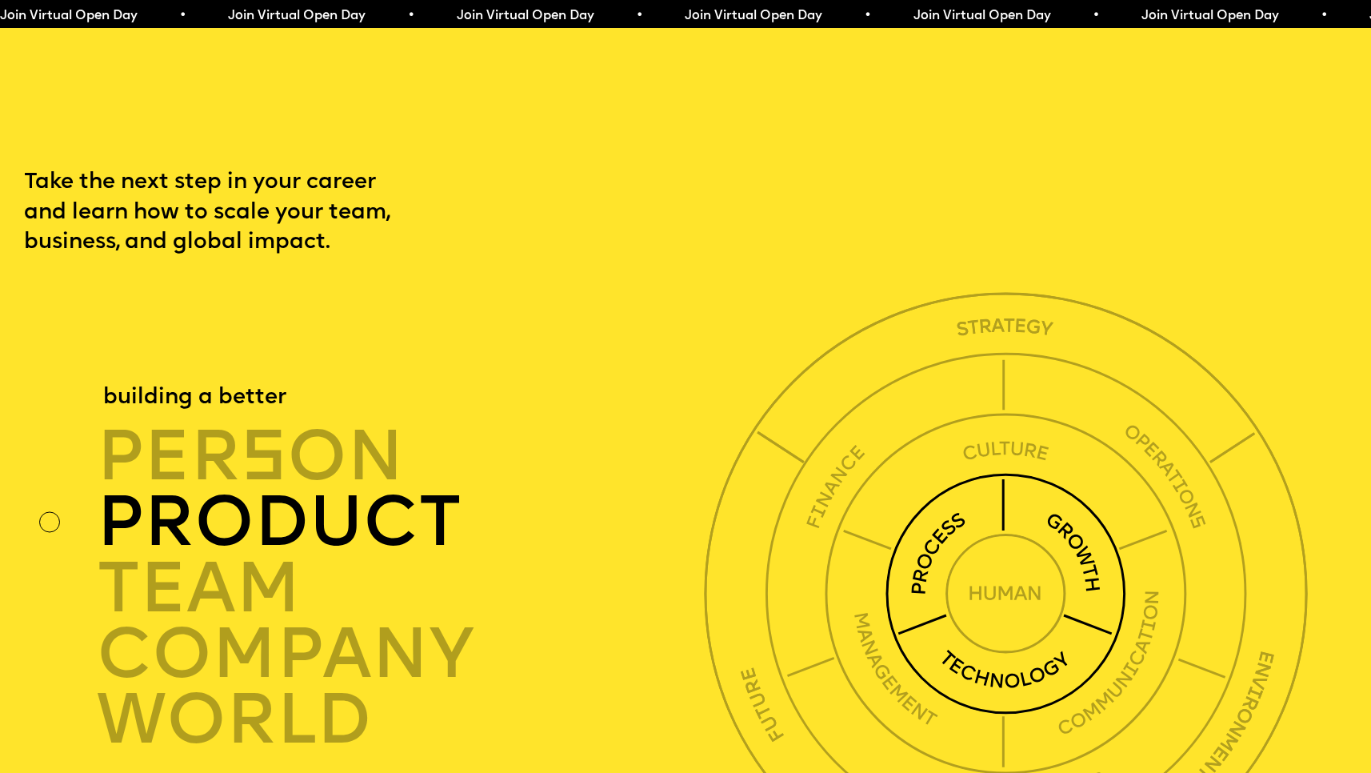
click at [372, 547] on div "product" at bounding box center [405, 522] width 617 height 66
